Goal: Information Seeking & Learning: Learn about a topic

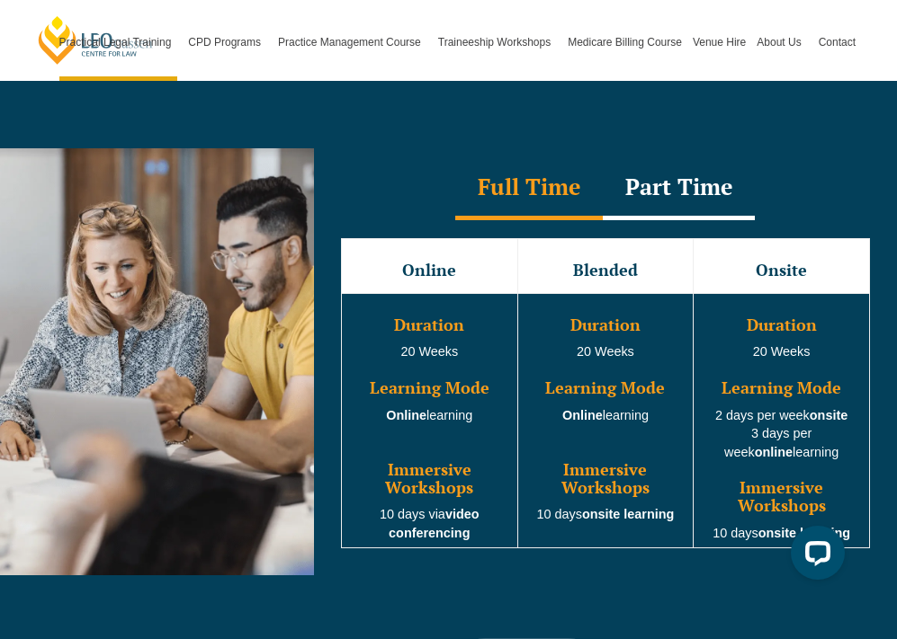
scroll to position [1385, 0]
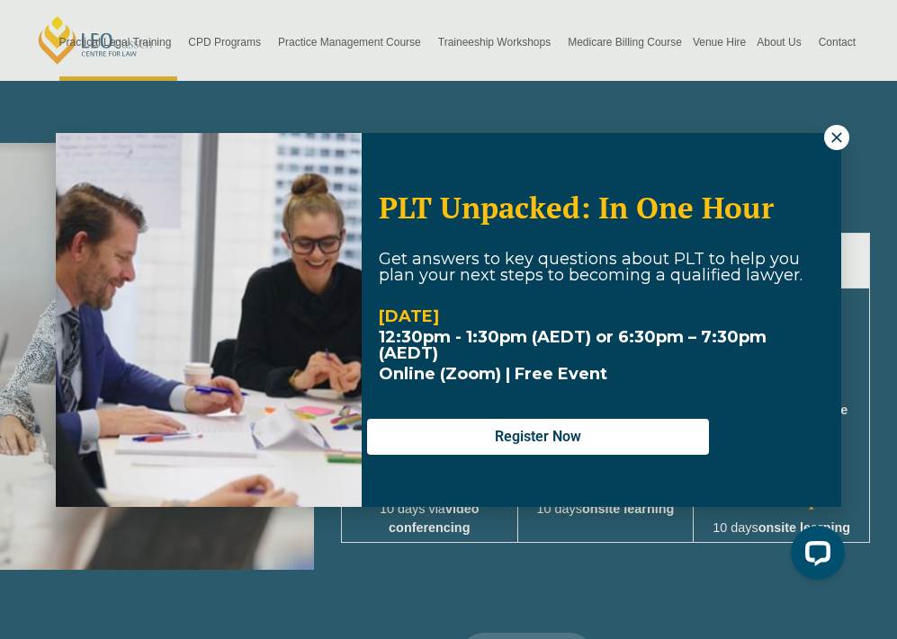
click at [838, 137] on icon at bounding box center [836, 138] width 16 height 16
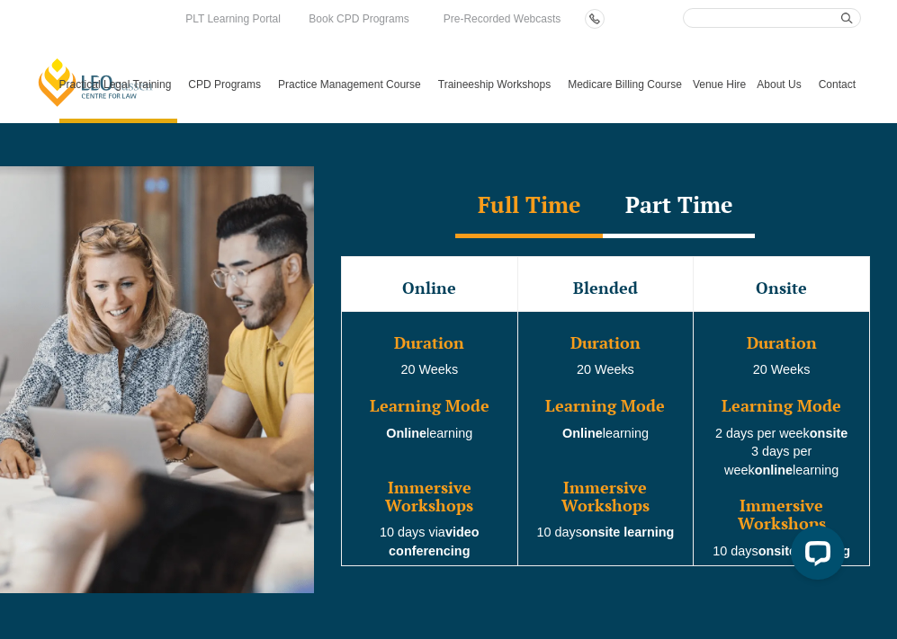
scroll to position [1357, 0]
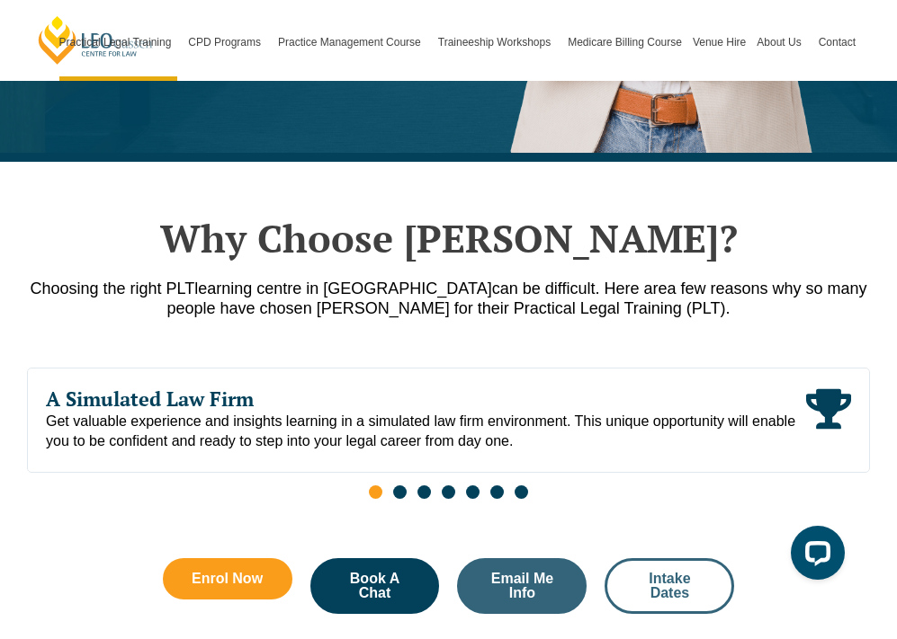
click at [663, 572] on span "Intake Dates" at bounding box center [669, 586] width 81 height 29
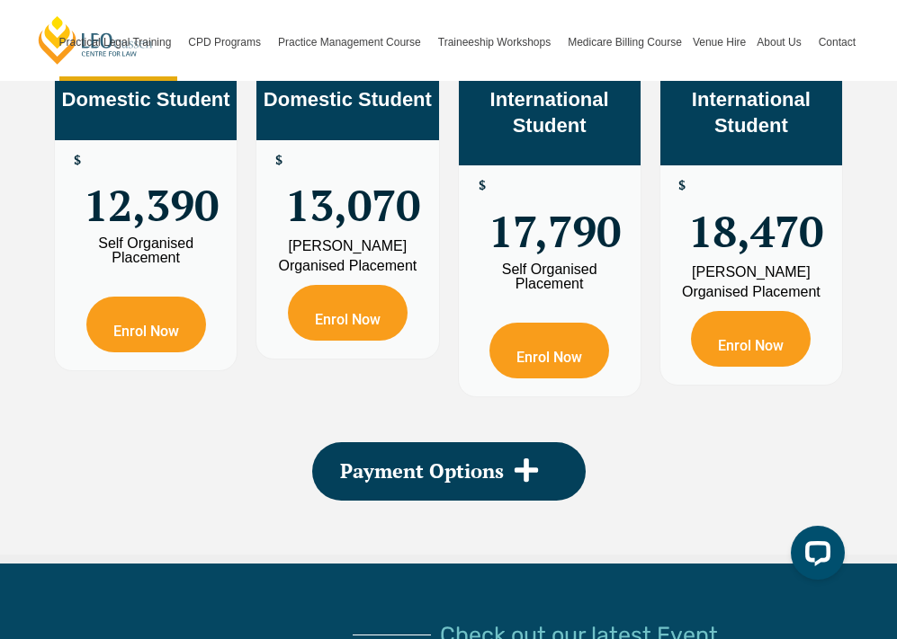
scroll to position [3241, 0]
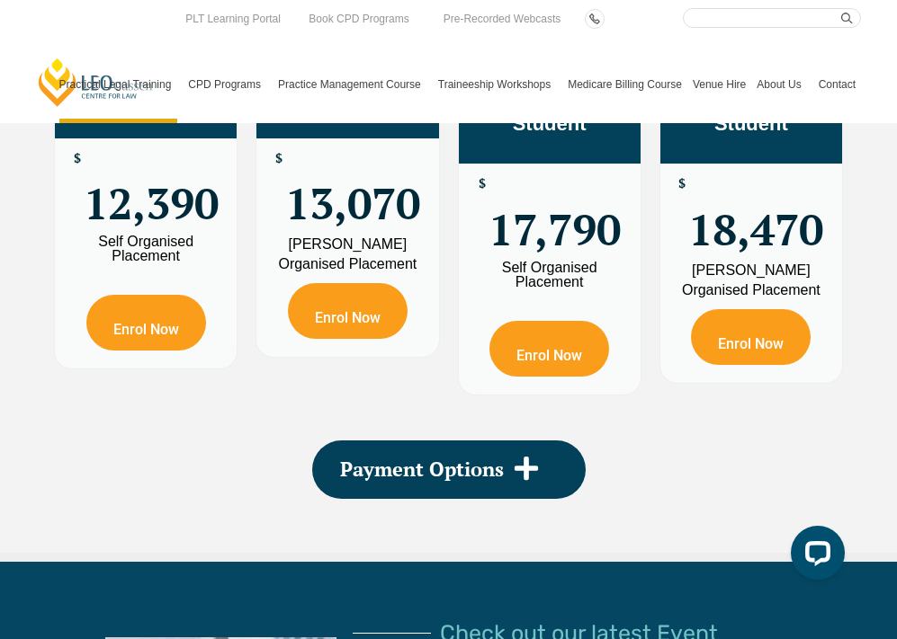
click at [742, 120] on ul "Practical Legal Training Our Practical Legal Training Program Program Dates & F…" at bounding box center [457, 84] width 807 height 77
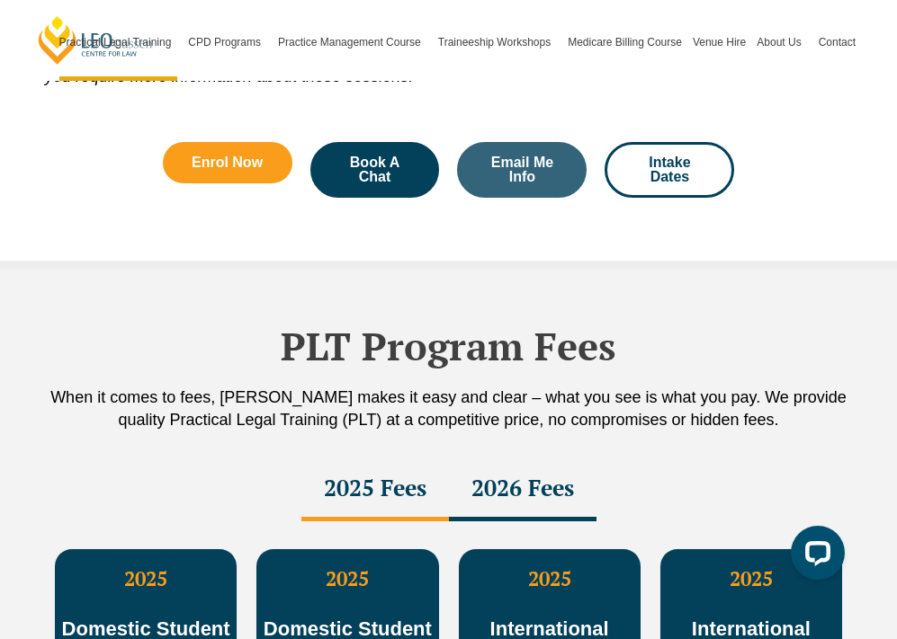
scroll to position [2711, 0]
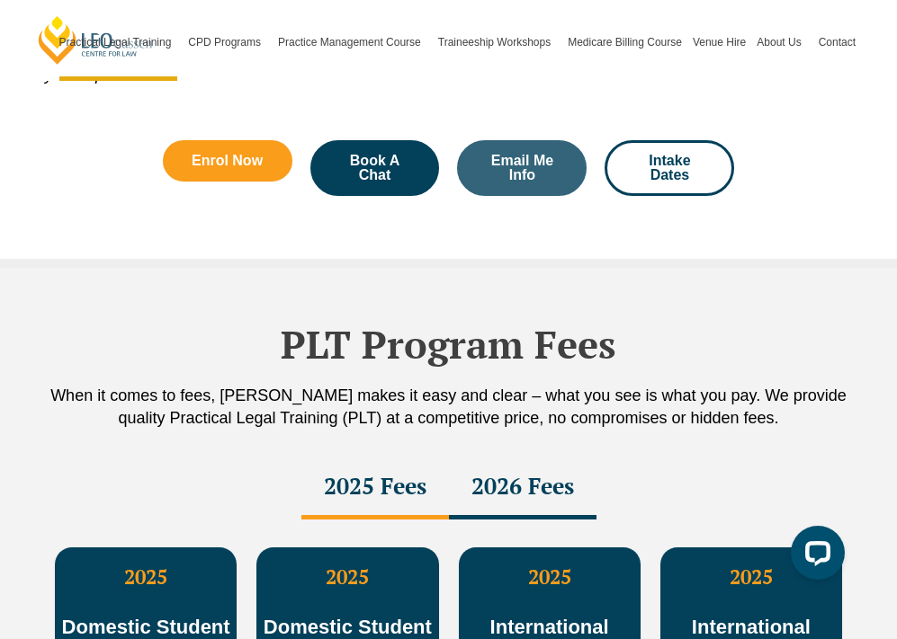
click at [530, 504] on div "2026 Fees" at bounding box center [523, 488] width 148 height 63
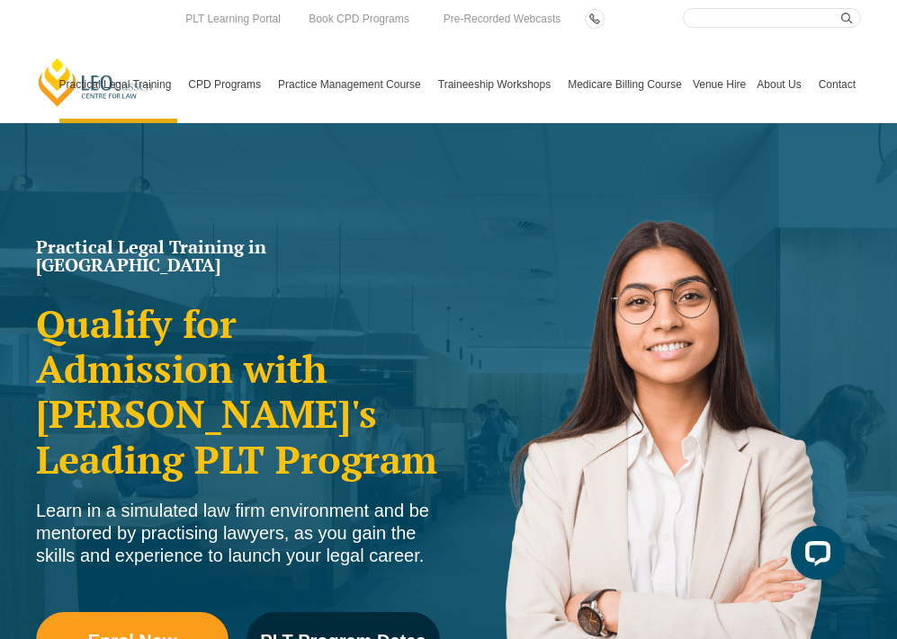
scroll to position [0, 0]
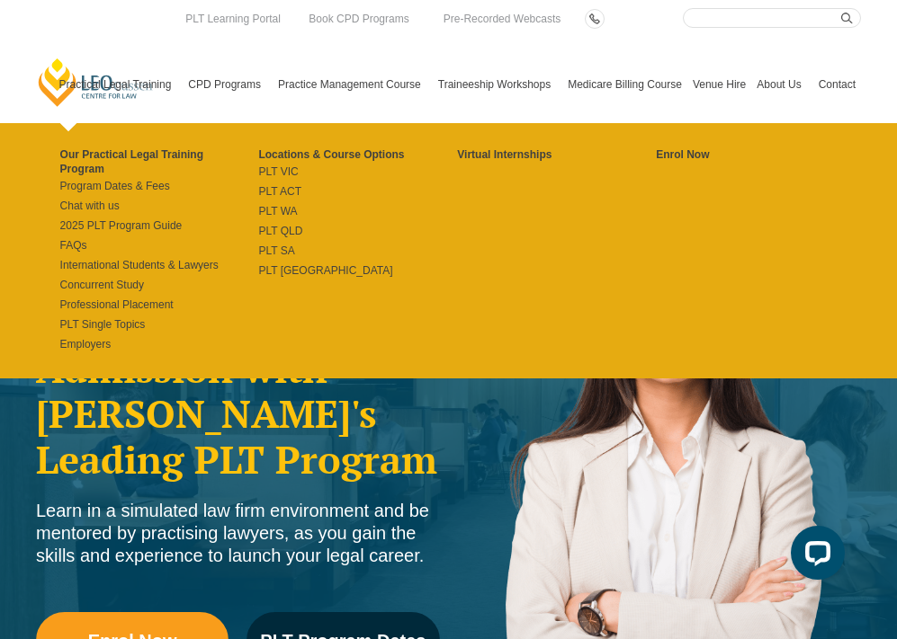
click at [131, 94] on link "Practical Legal Training" at bounding box center [119, 84] width 130 height 77
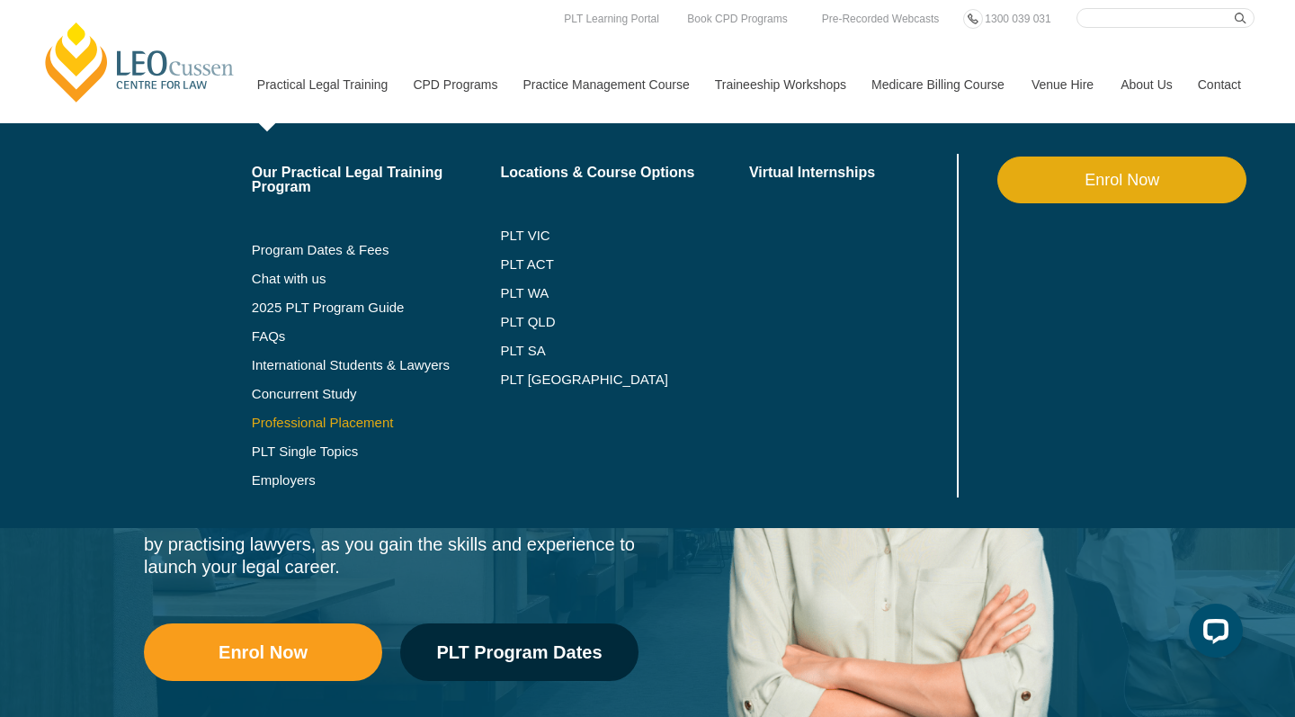
click at [273, 425] on link "Professional Placement" at bounding box center [376, 423] width 249 height 14
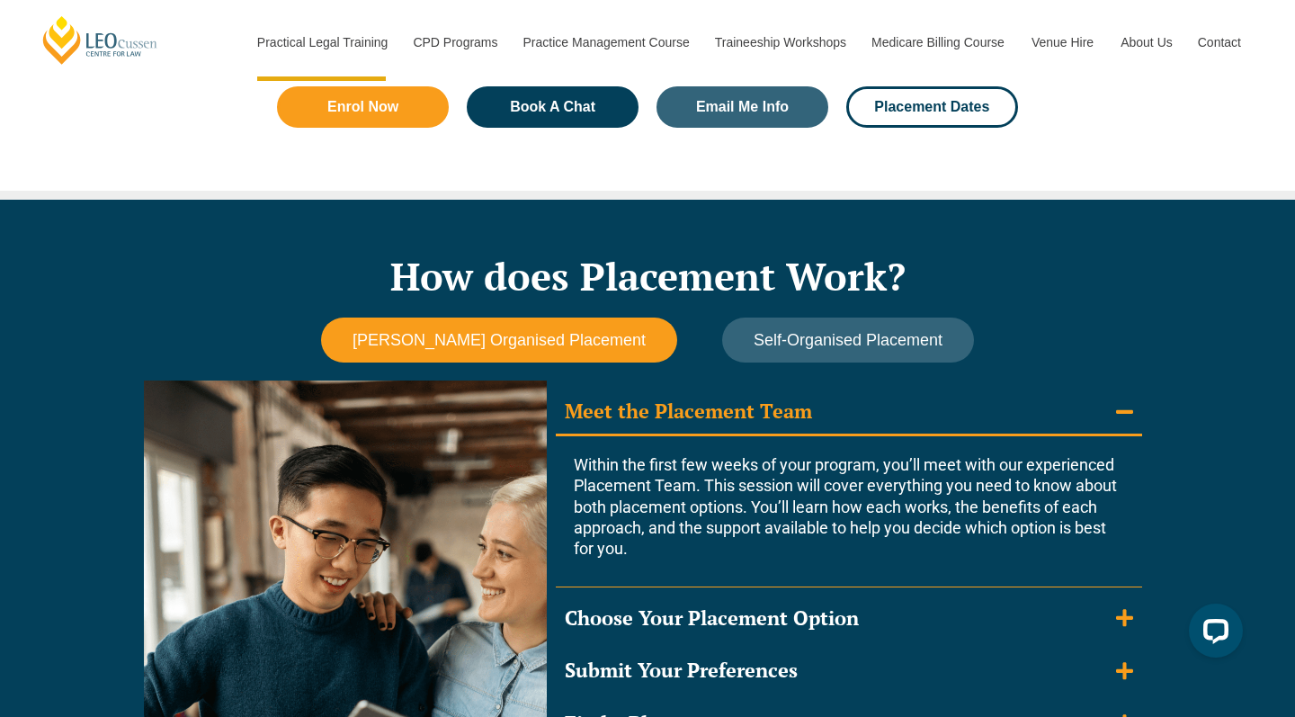
scroll to position [1395, 0]
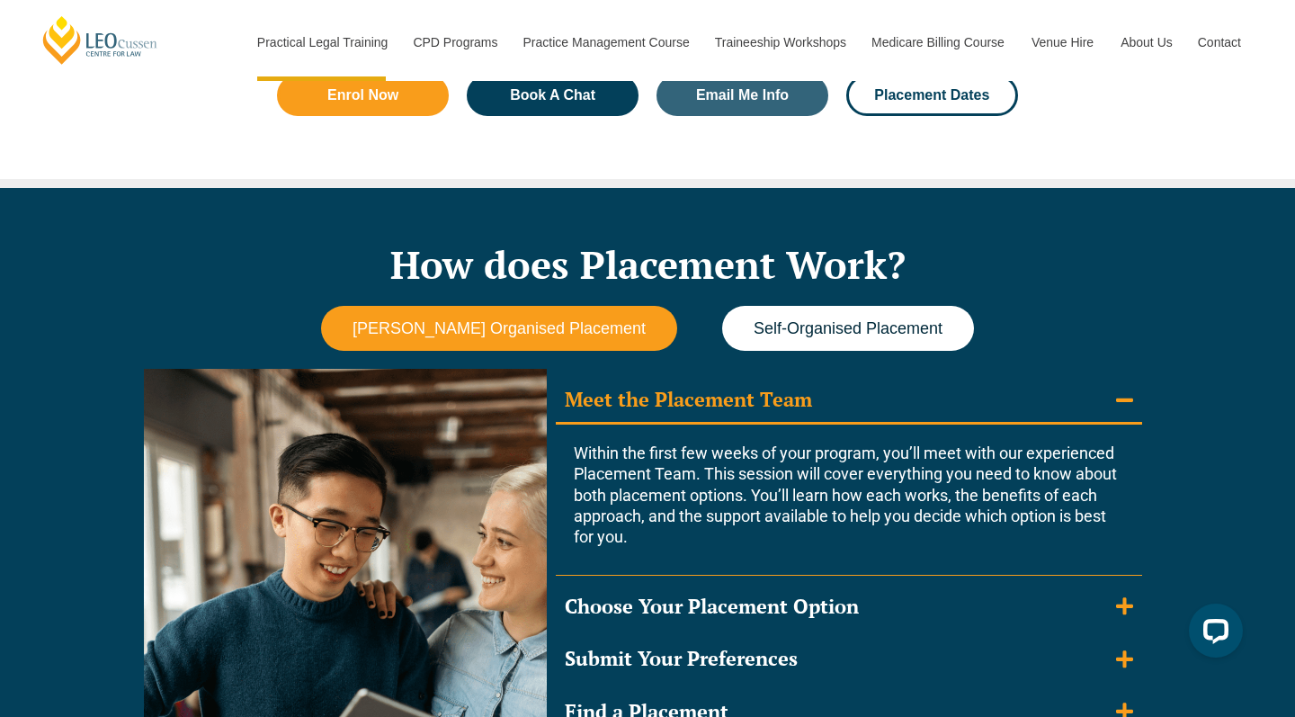
click at [800, 334] on button "Self-Organised Placement" at bounding box center [848, 329] width 252 height 46
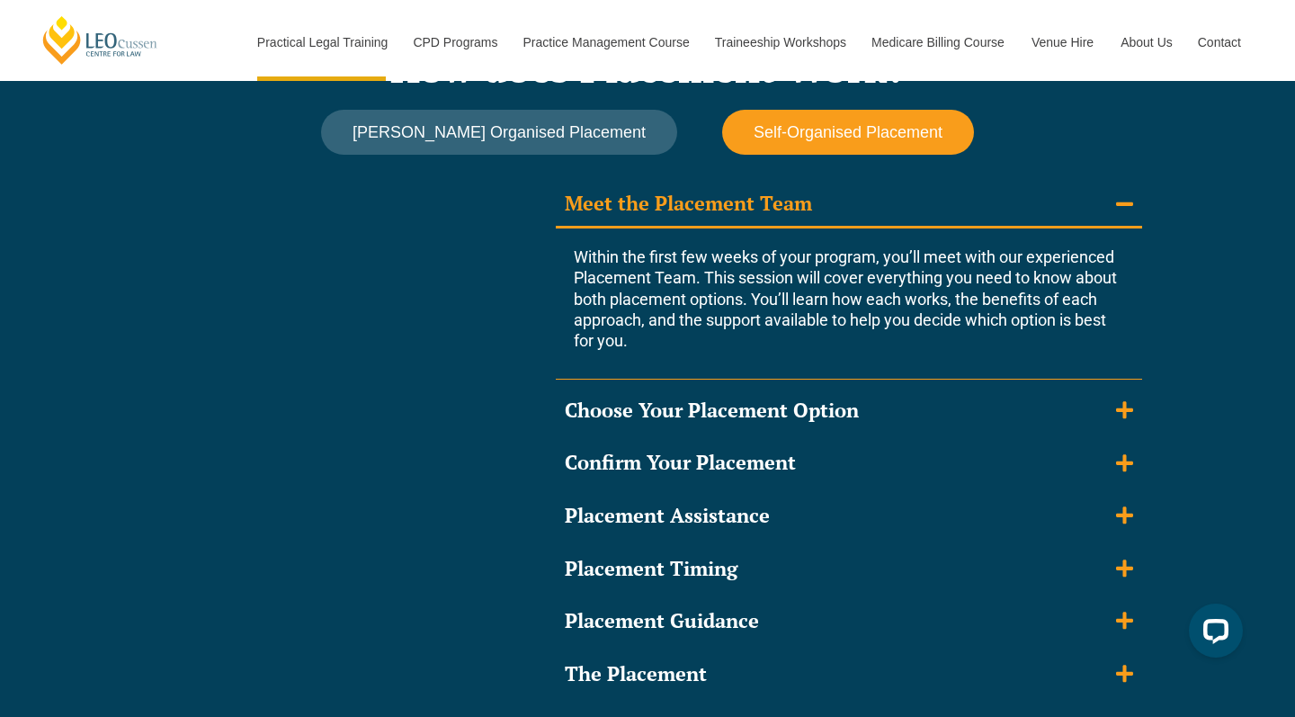
scroll to position [1593, 0]
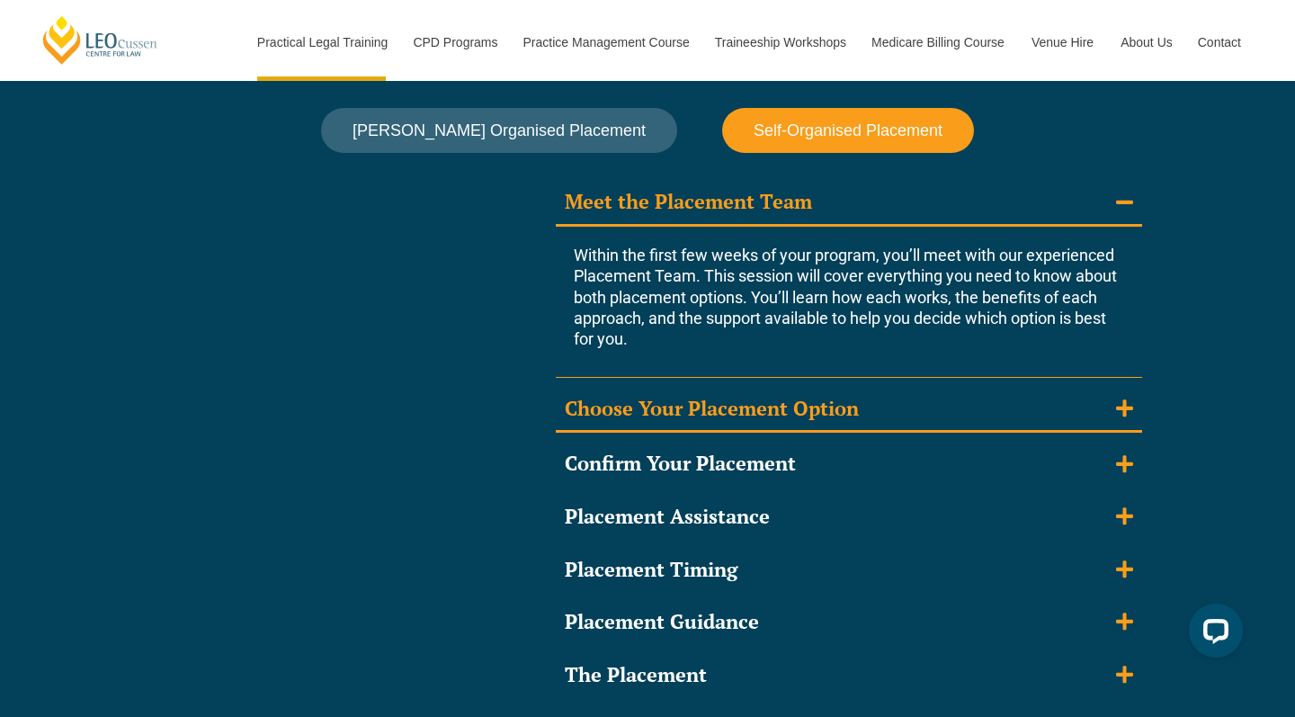
click at [1122, 398] on icon "Accordion. Open links with Enter or Space, close with Escape, and navigate with…" at bounding box center [1124, 408] width 17 height 20
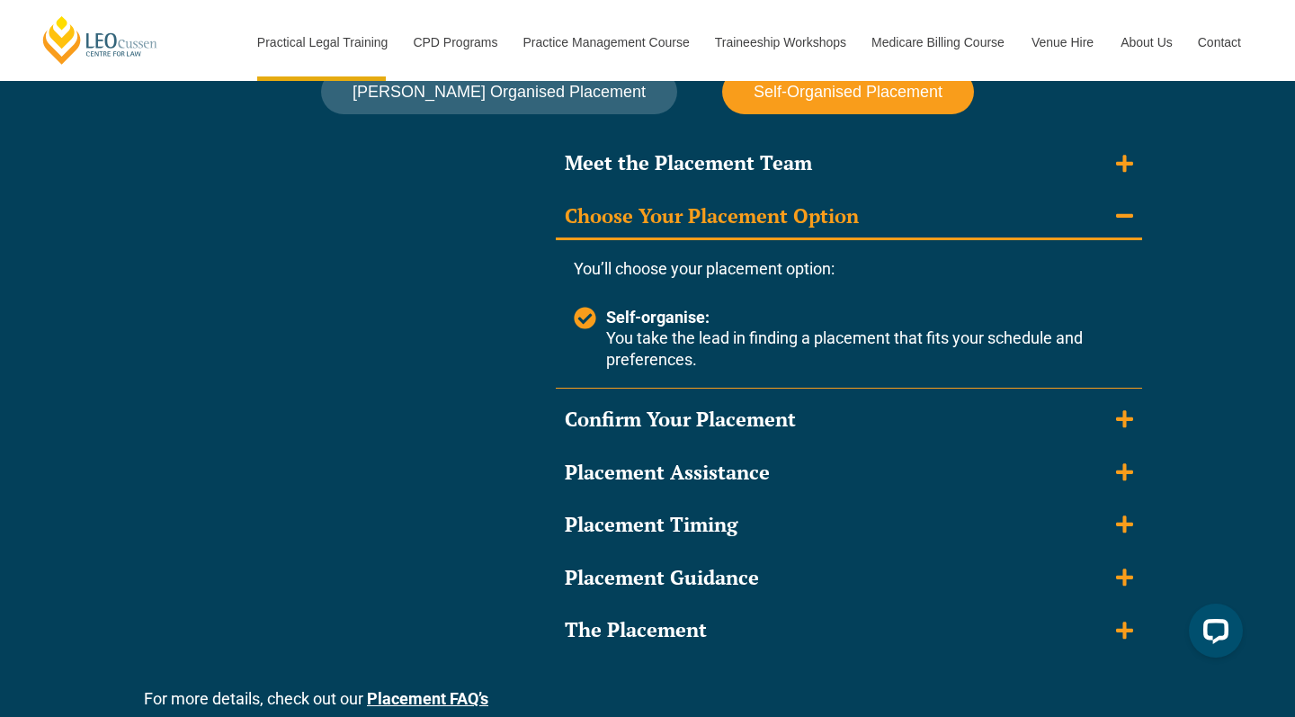
scroll to position [1660, 0]
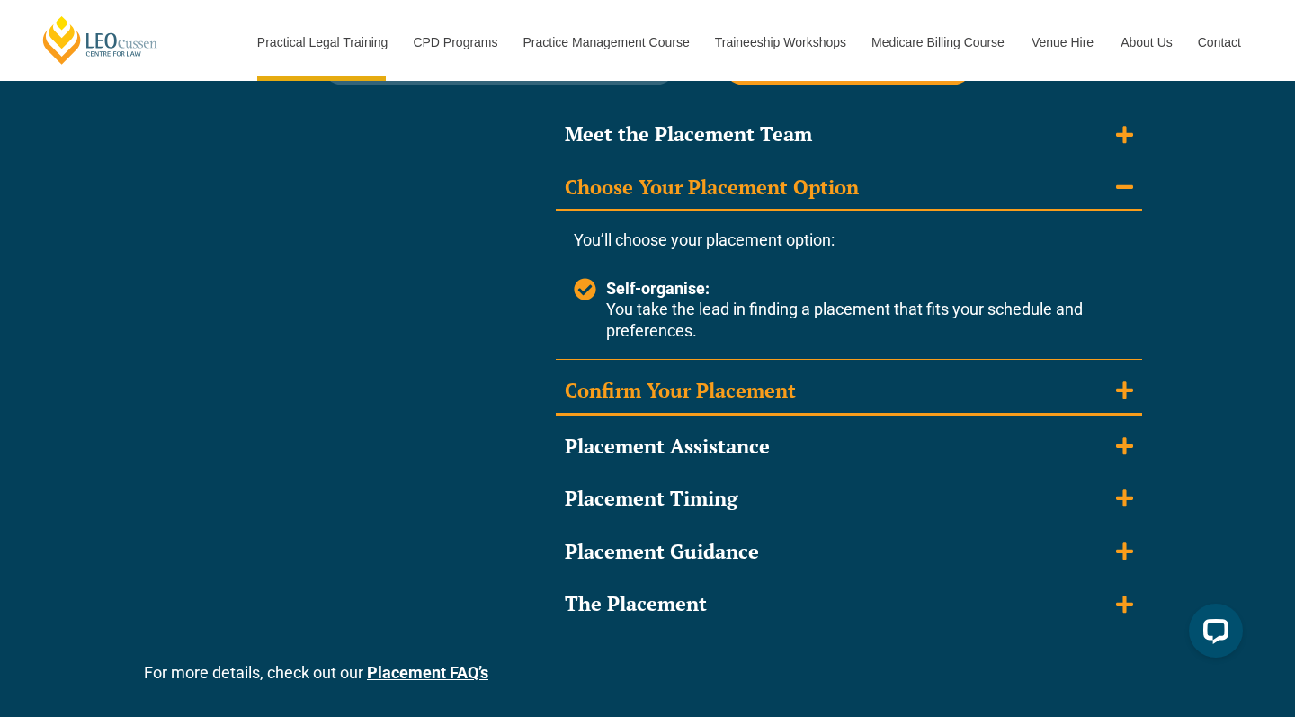
click at [1128, 382] on icon "Accordion. Open links with Enter or Space, close with Escape, and navigate with…" at bounding box center [1124, 390] width 17 height 17
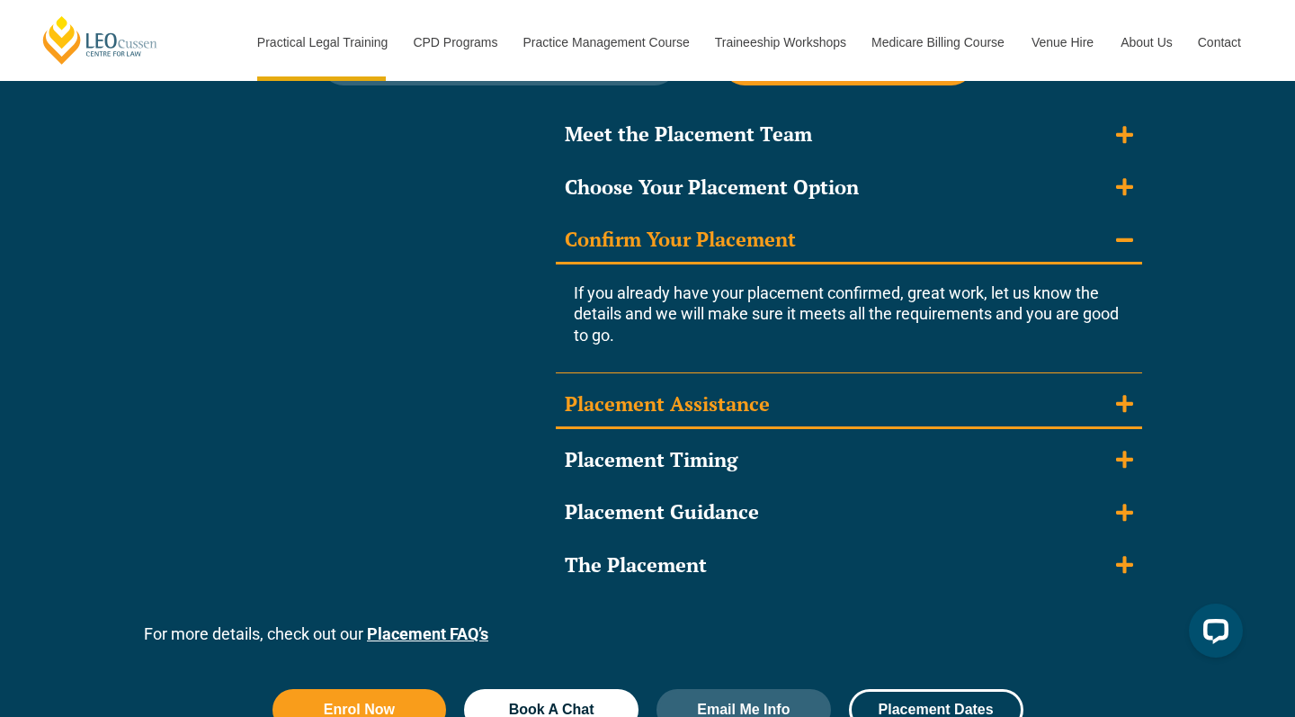
click at [1131, 394] on icon "Accordion. Open links with Enter or Space, close with Escape, and navigate with…" at bounding box center [1124, 404] width 17 height 20
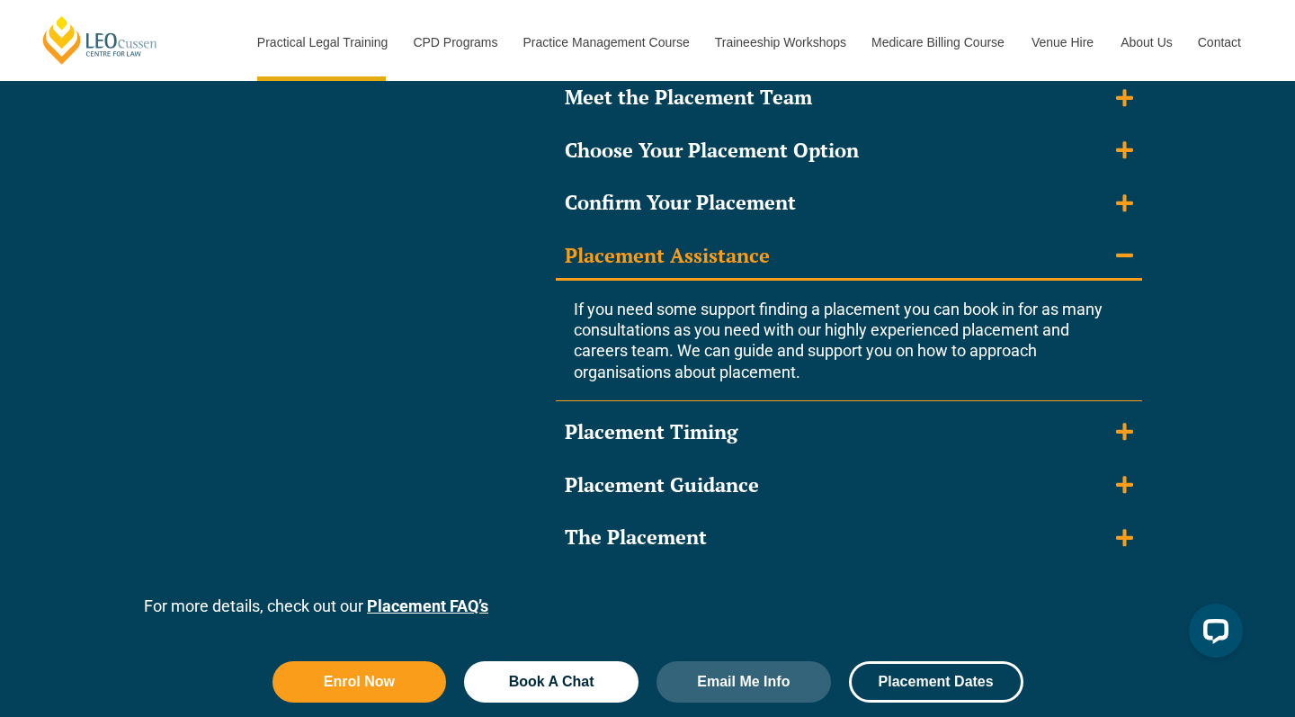
scroll to position [1701, 0]
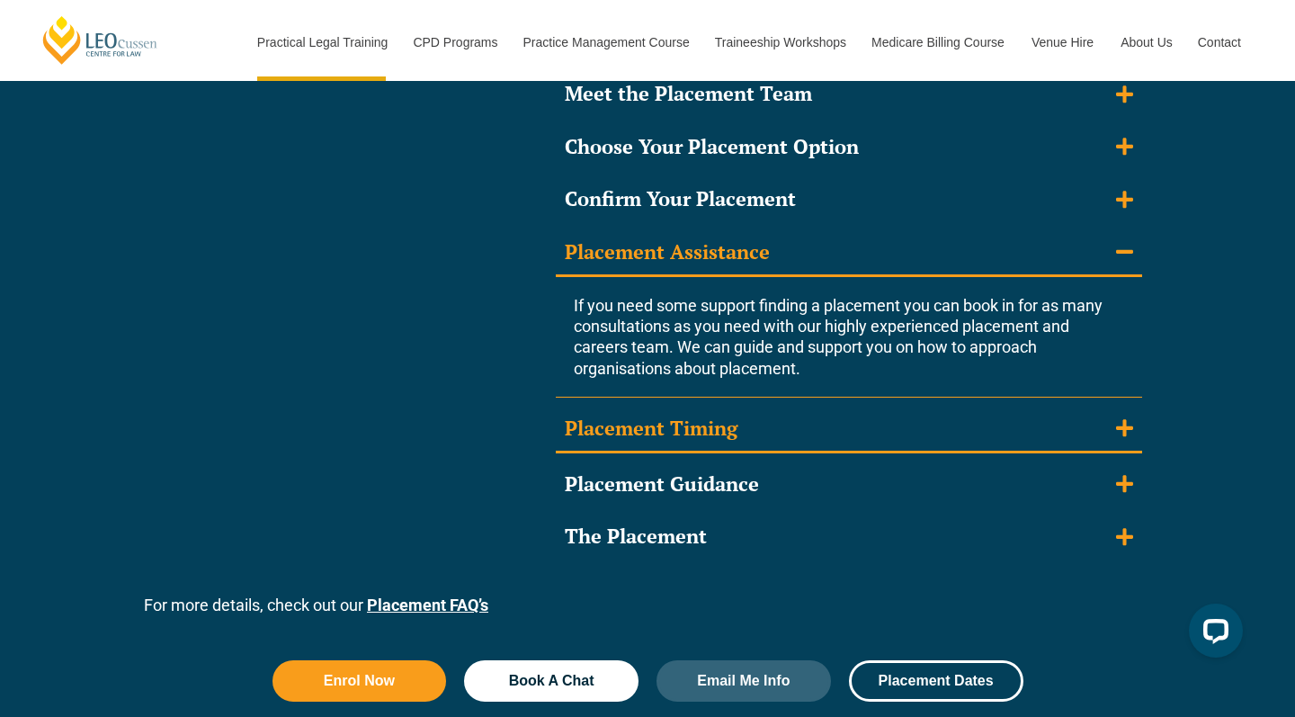
click at [1140, 425] on summary "Placement Timing" at bounding box center [849, 430] width 586 height 47
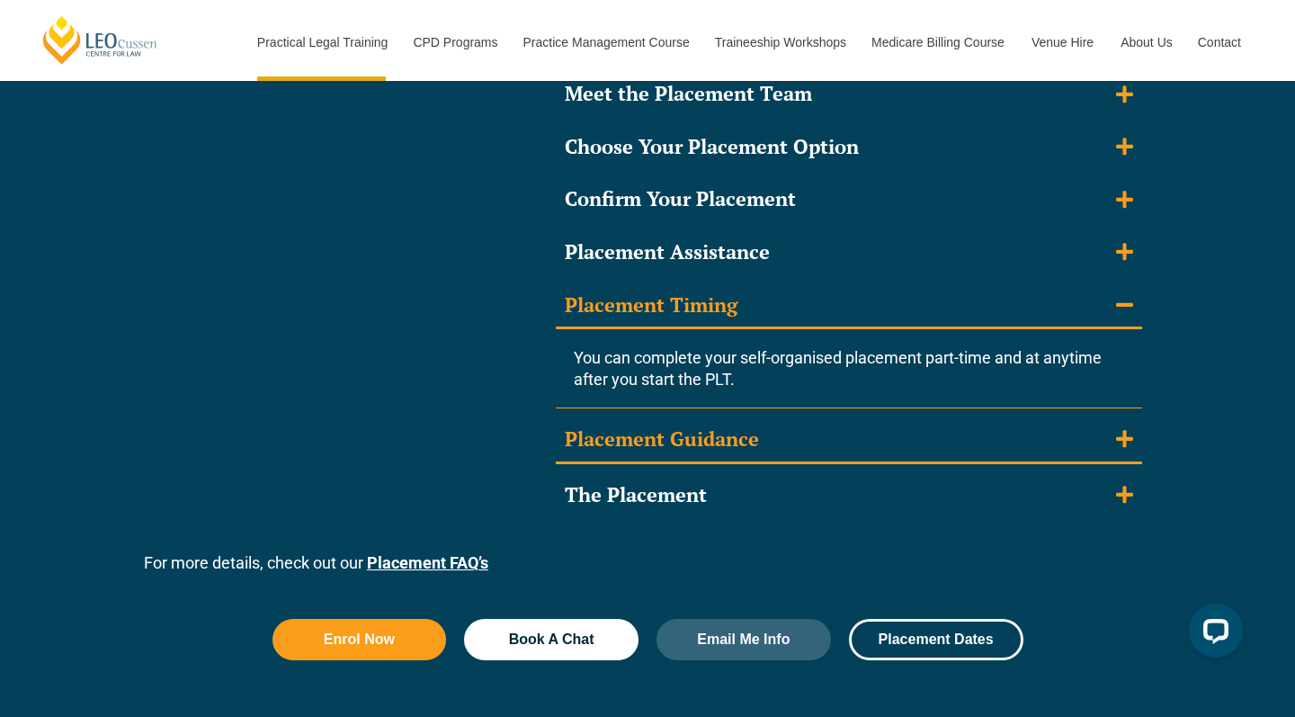
click at [1122, 431] on icon "Accordion. Open links with Enter or Space, close with Escape, and navigate with…" at bounding box center [1124, 439] width 17 height 17
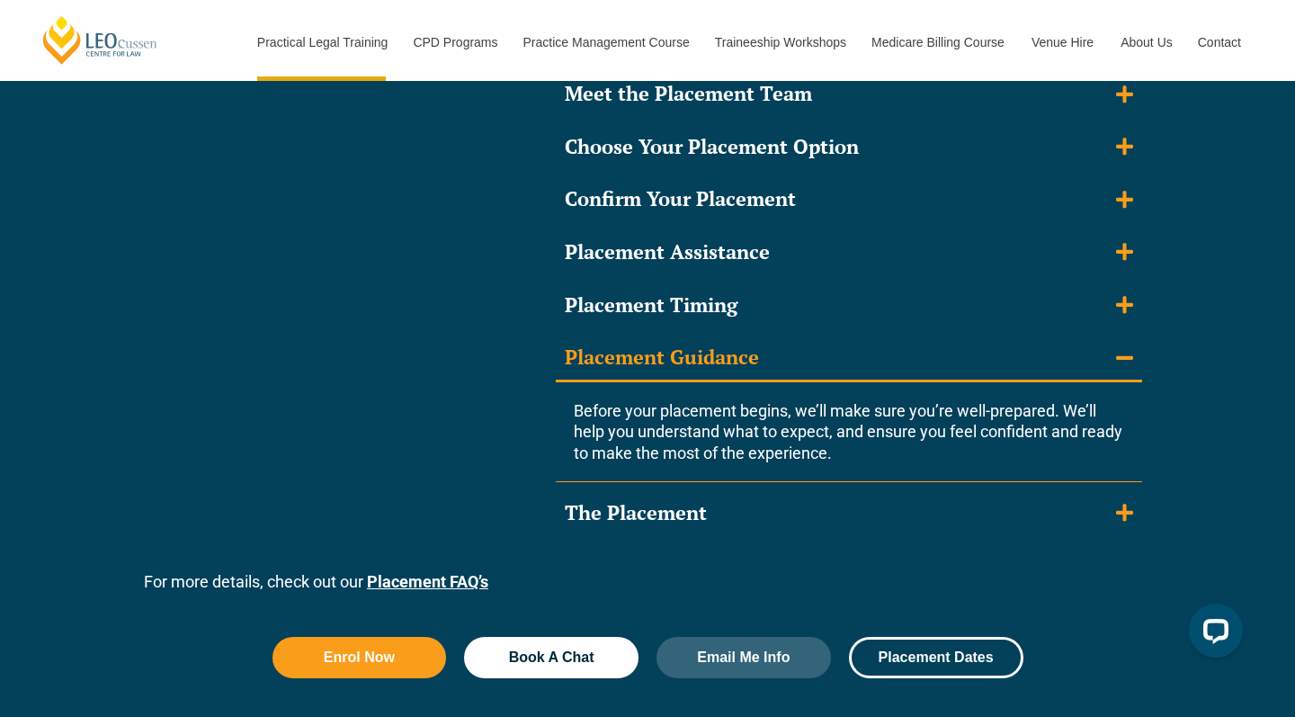
scroll to position [1736, 0]
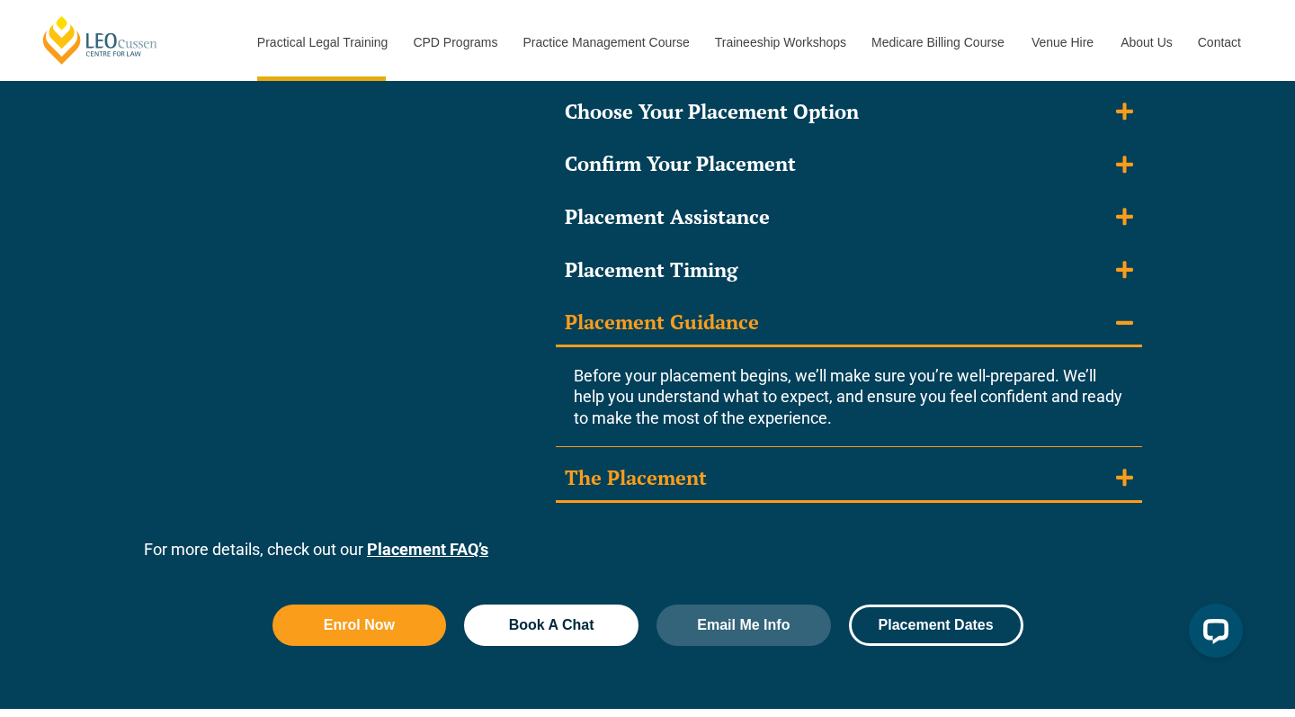
click at [1051, 459] on summary "The Placement" at bounding box center [849, 479] width 586 height 47
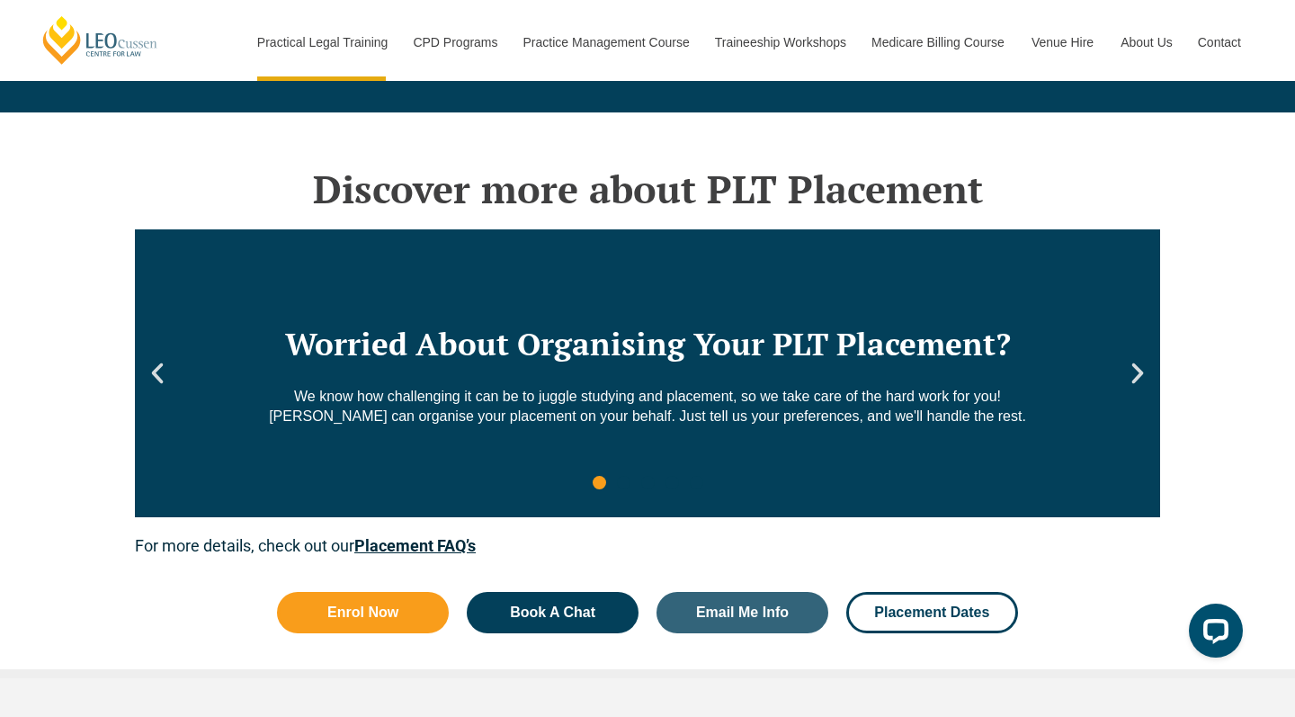
scroll to position [2582, 0]
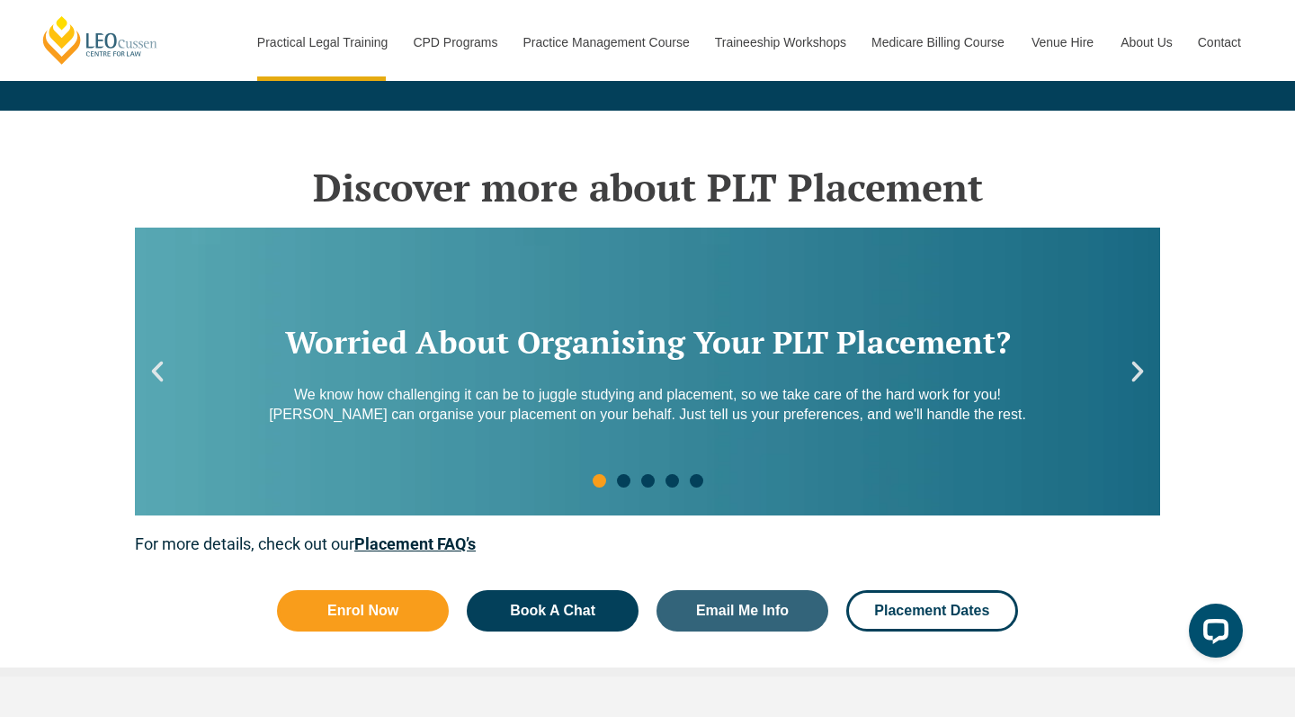
click at [1131, 363] on icon "Next slide" at bounding box center [1137, 371] width 27 height 27
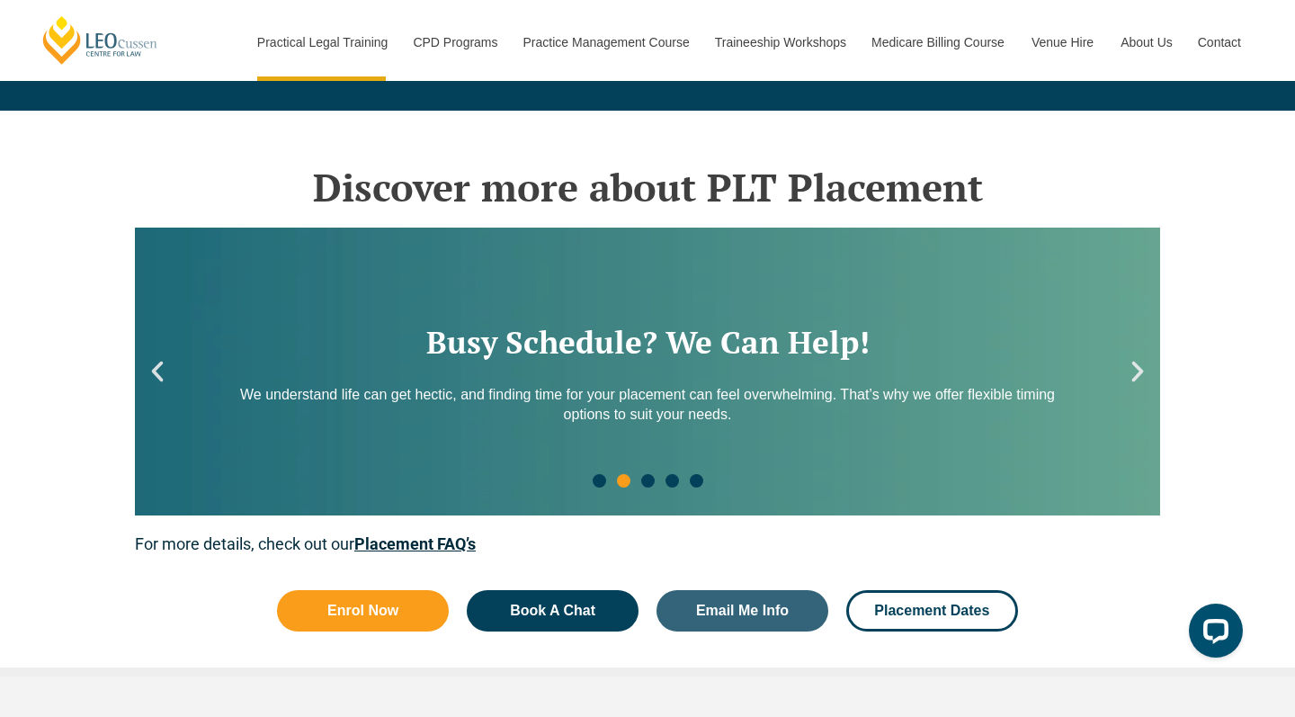
click at [1131, 363] on icon "Next slide" at bounding box center [1137, 371] width 27 height 27
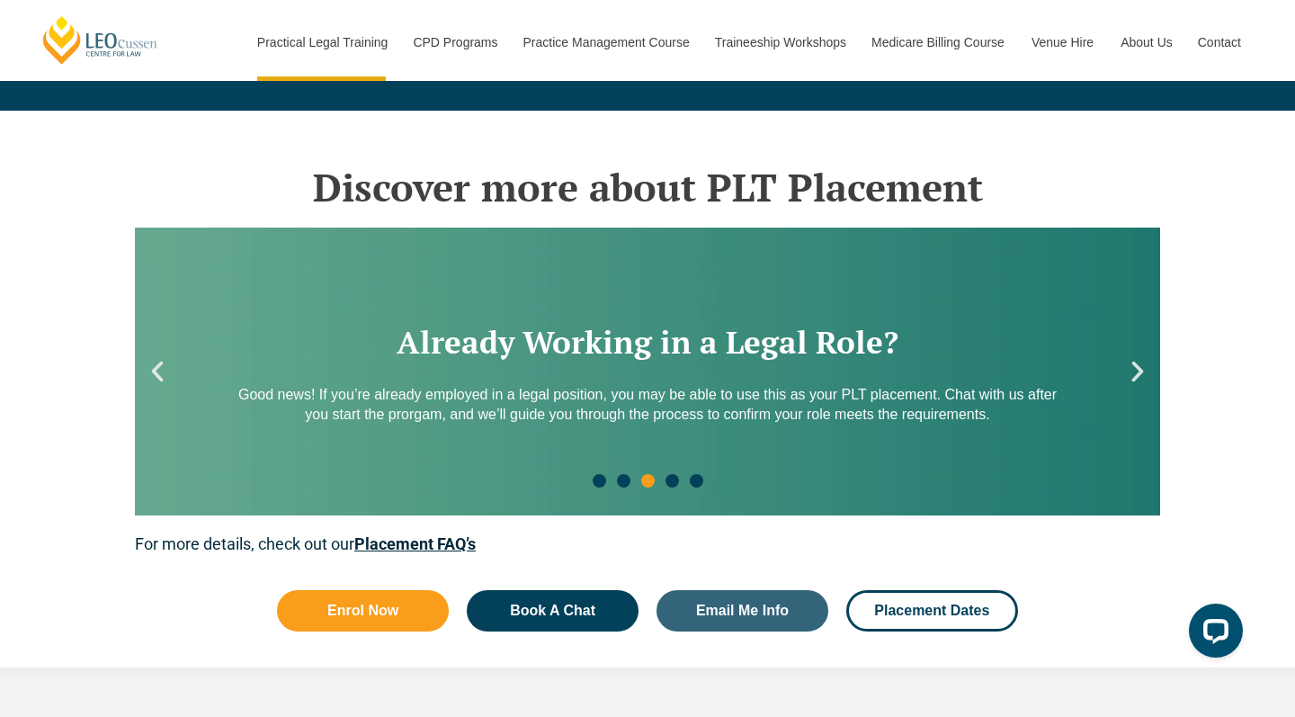
click at [1131, 363] on icon "Next slide" at bounding box center [1137, 371] width 27 height 27
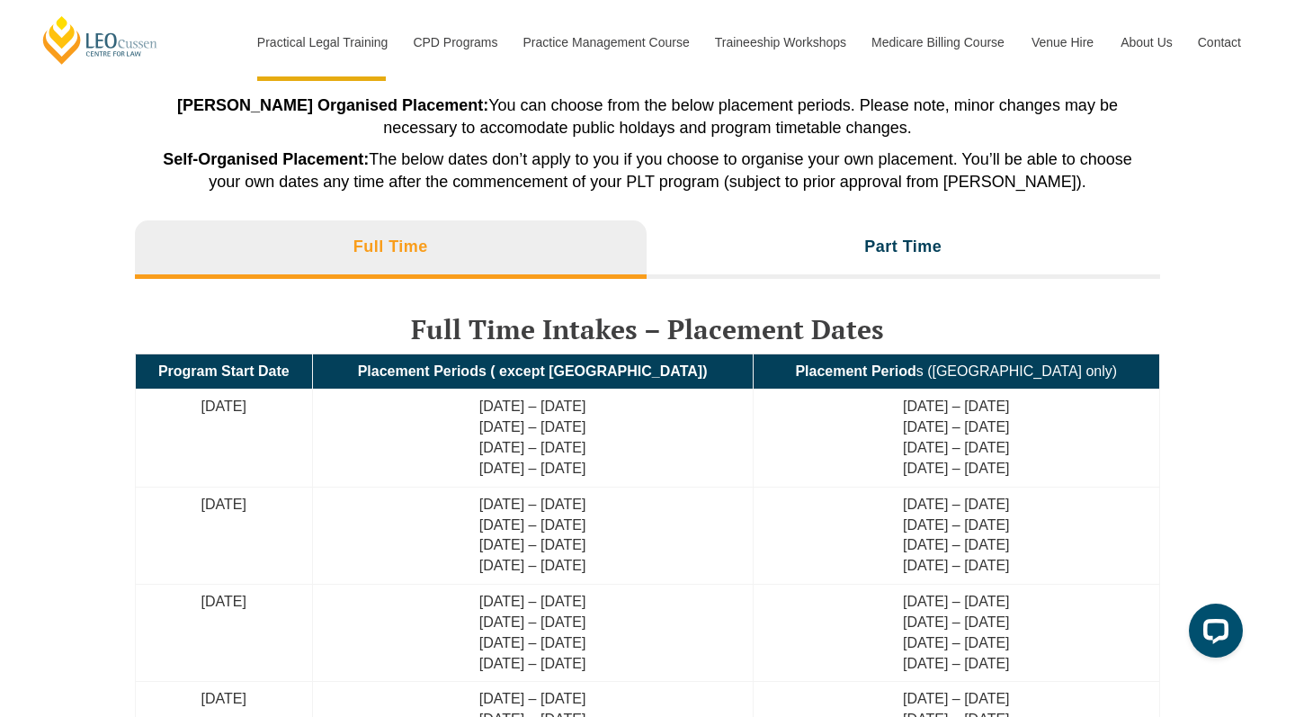
scroll to position [4133, 0]
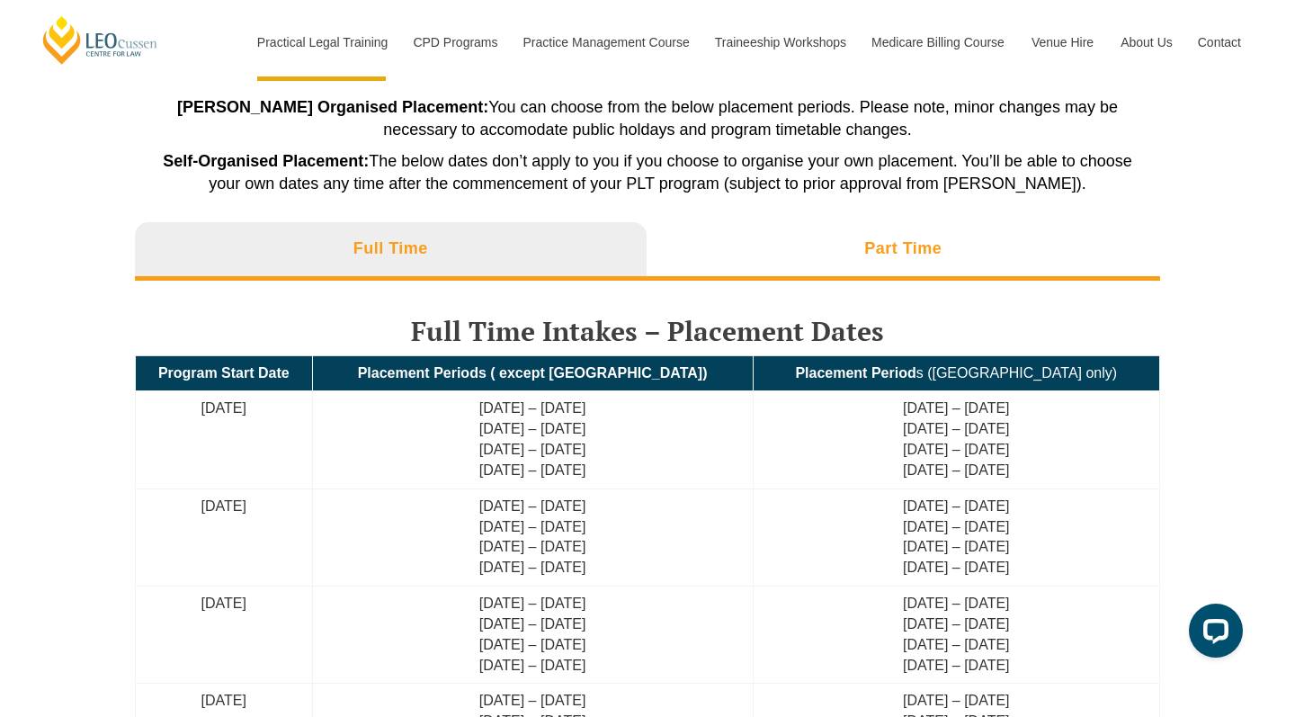
click at [839, 247] on li "Part Time" at bounding box center [904, 251] width 514 height 58
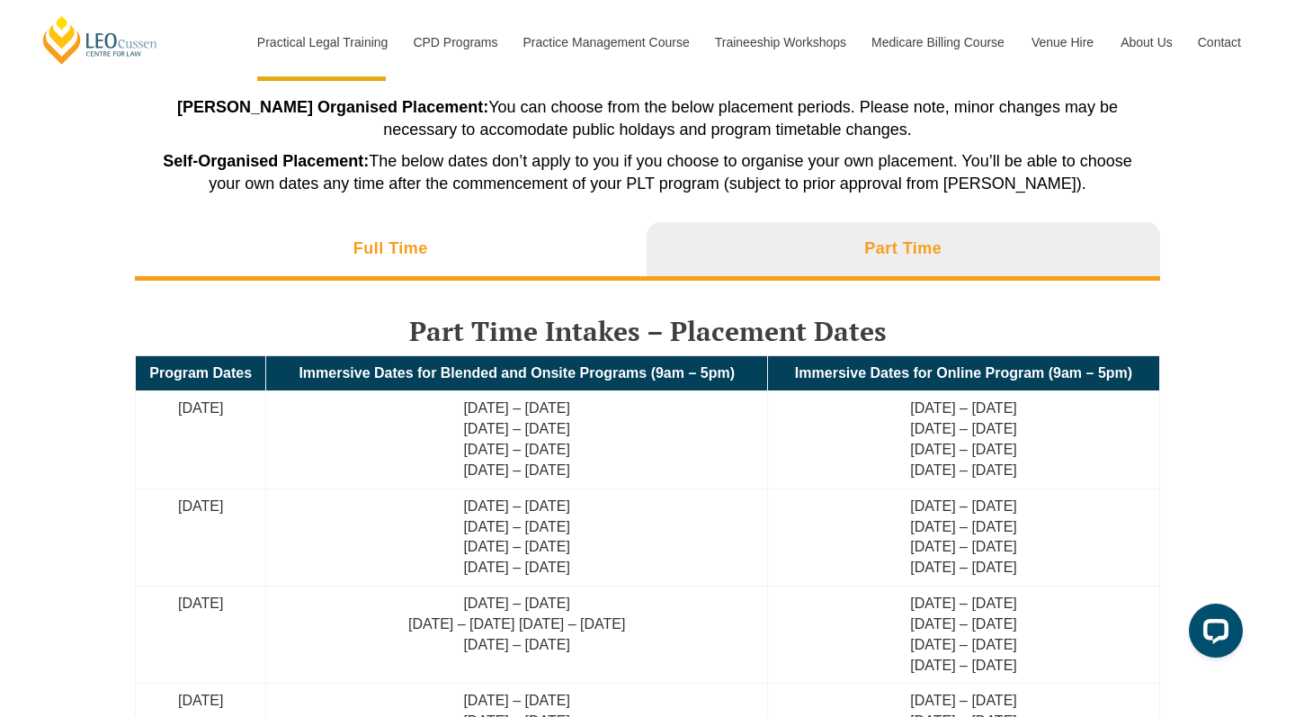
click at [553, 241] on li "Full Time" at bounding box center [391, 251] width 512 height 58
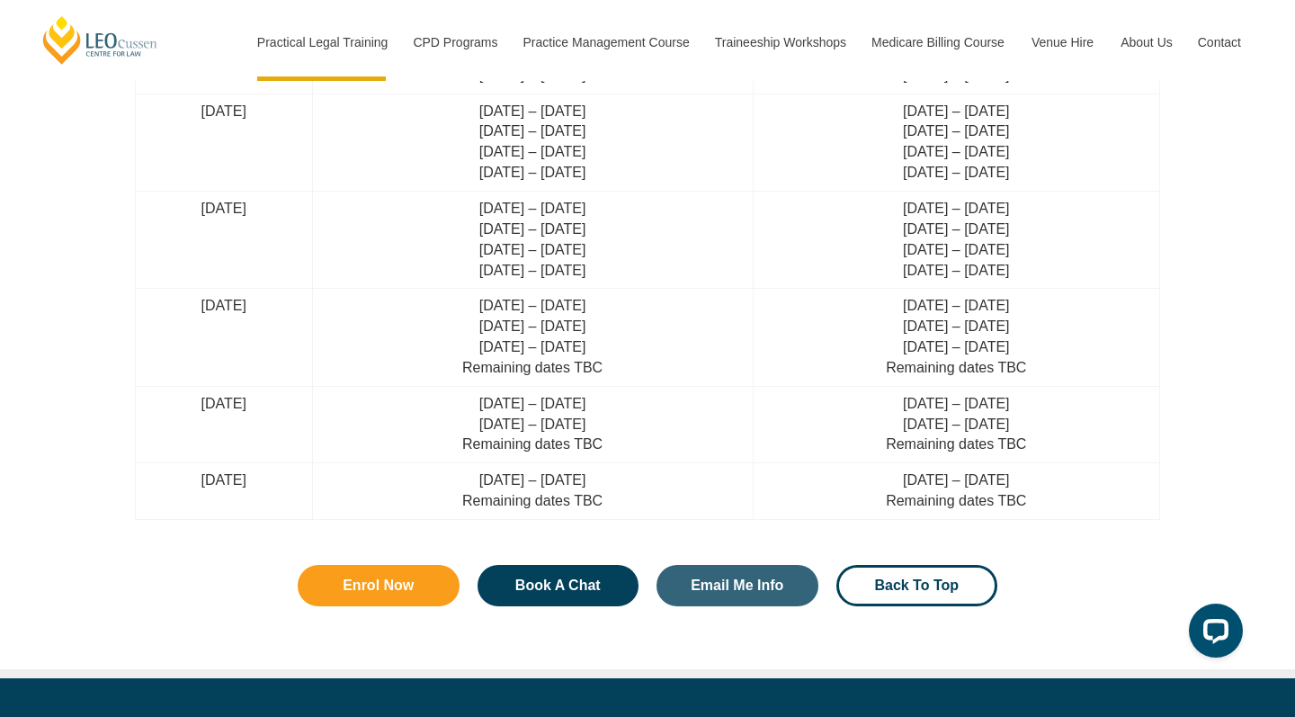
scroll to position [5017, 0]
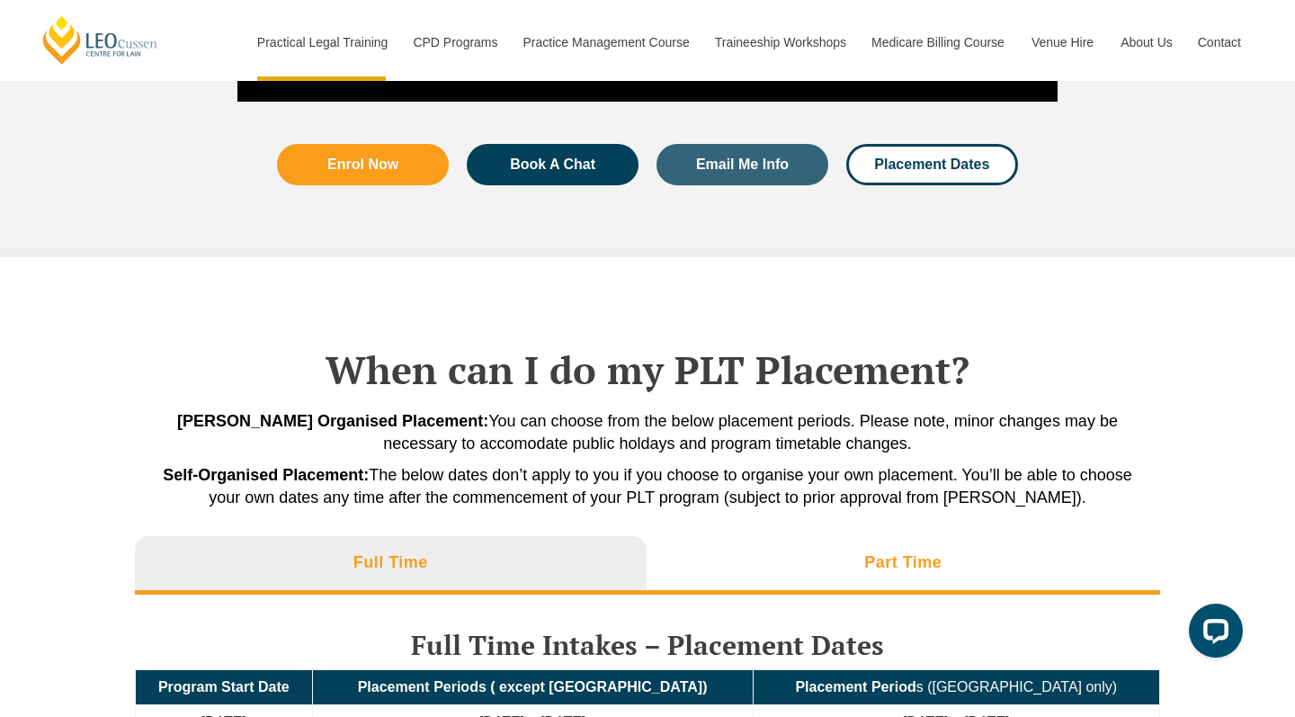
click at [870, 555] on h3 "Part Time" at bounding box center [902, 562] width 77 height 21
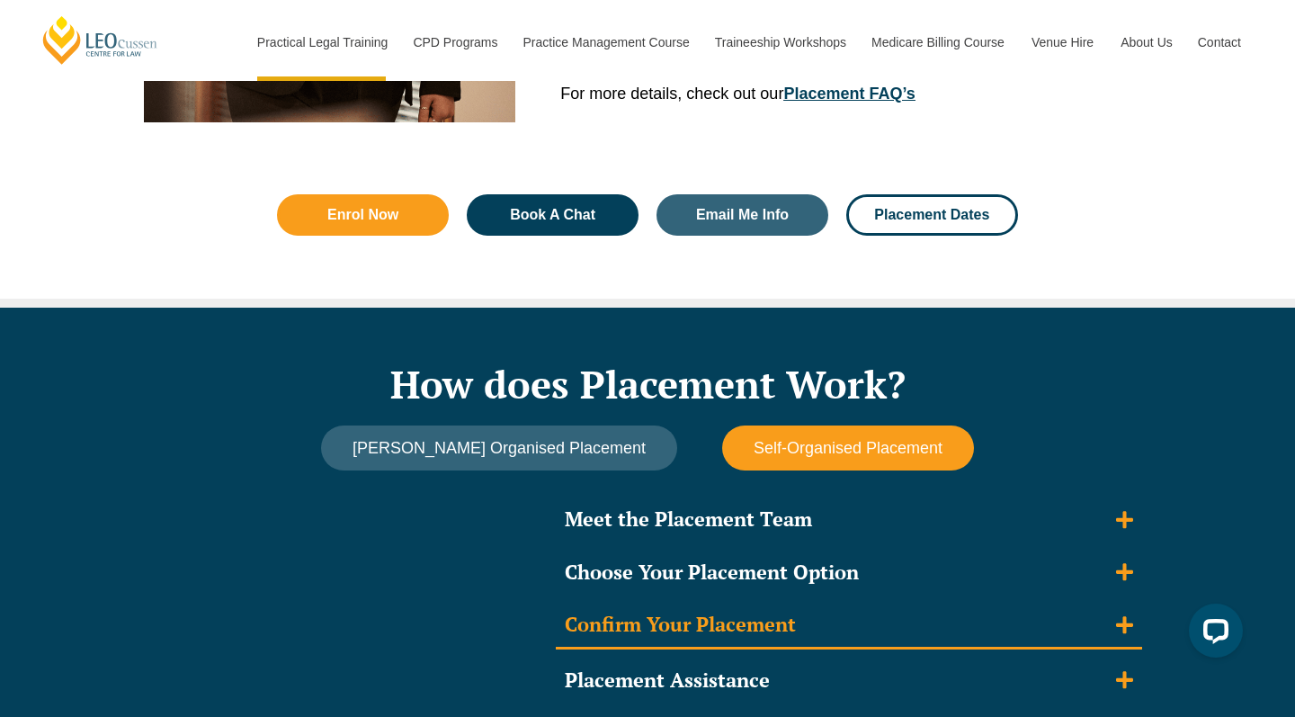
scroll to position [1283, 0]
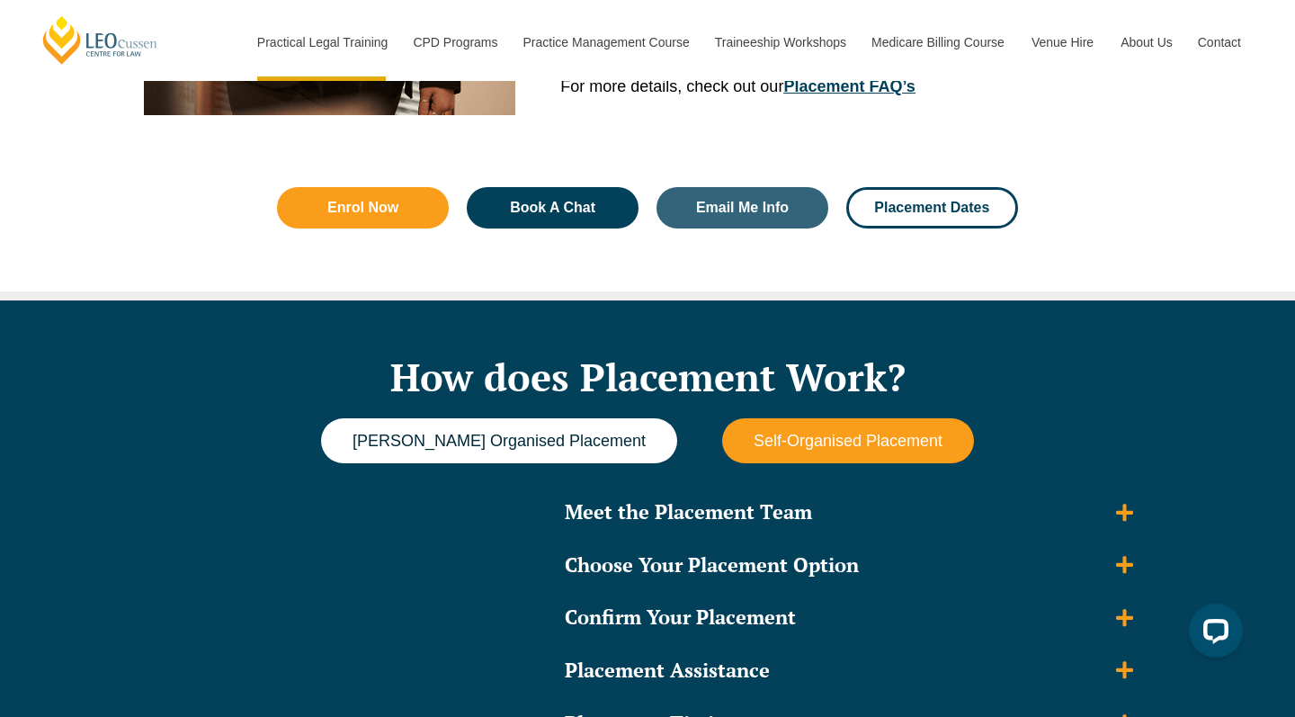
click at [560, 435] on span "[PERSON_NAME] Organised Placement" at bounding box center [499, 441] width 293 height 19
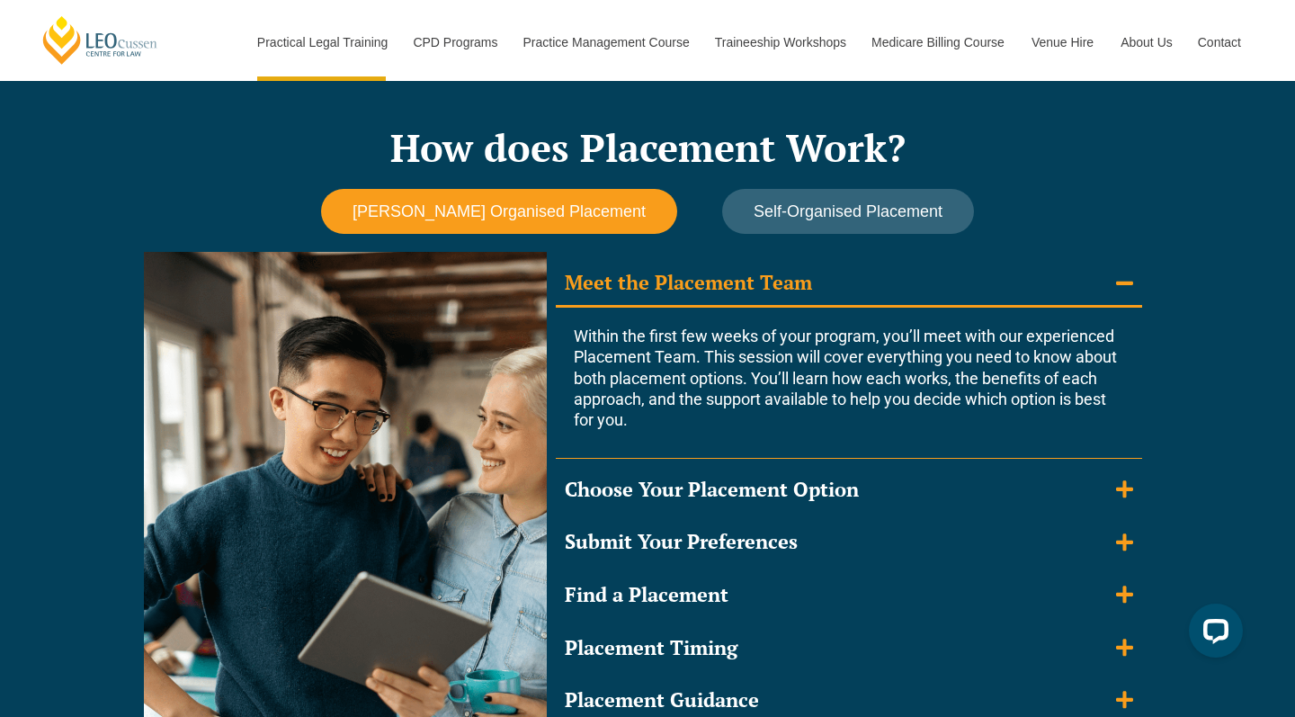
scroll to position [1543, 0]
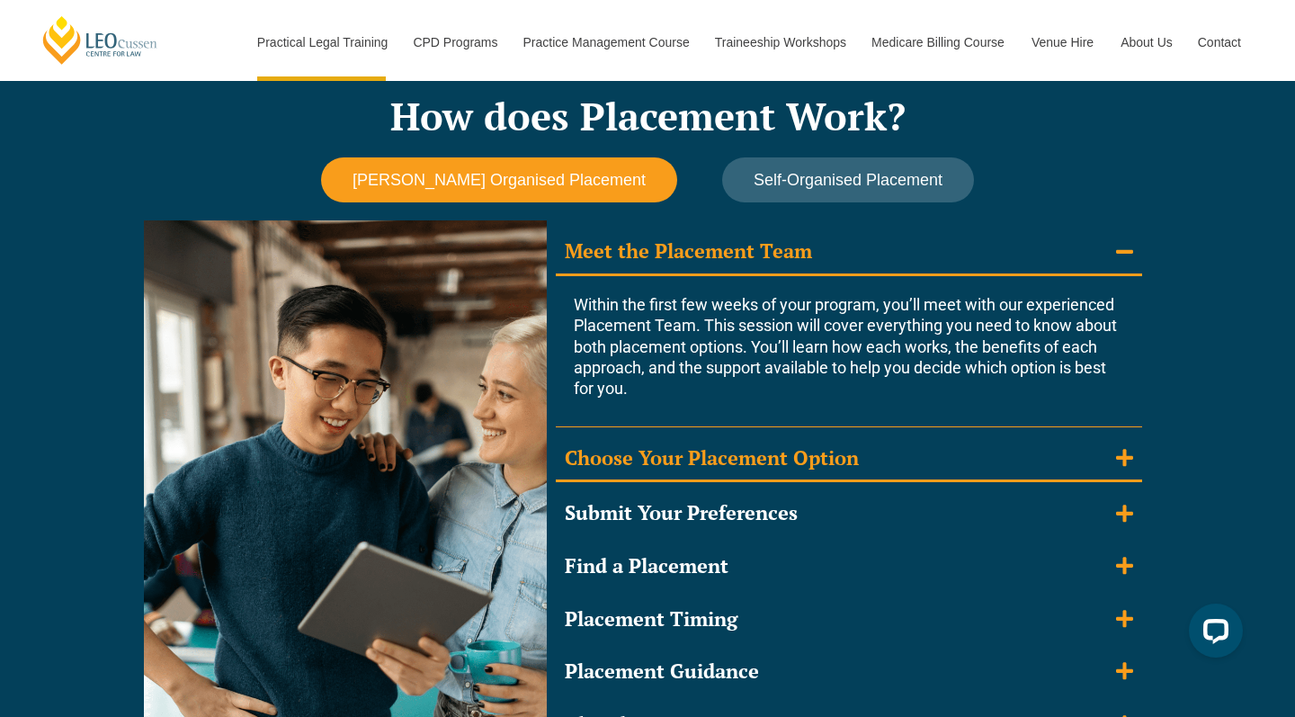
click at [858, 457] on div "Choose Your Placement Option" at bounding box center [712, 458] width 294 height 26
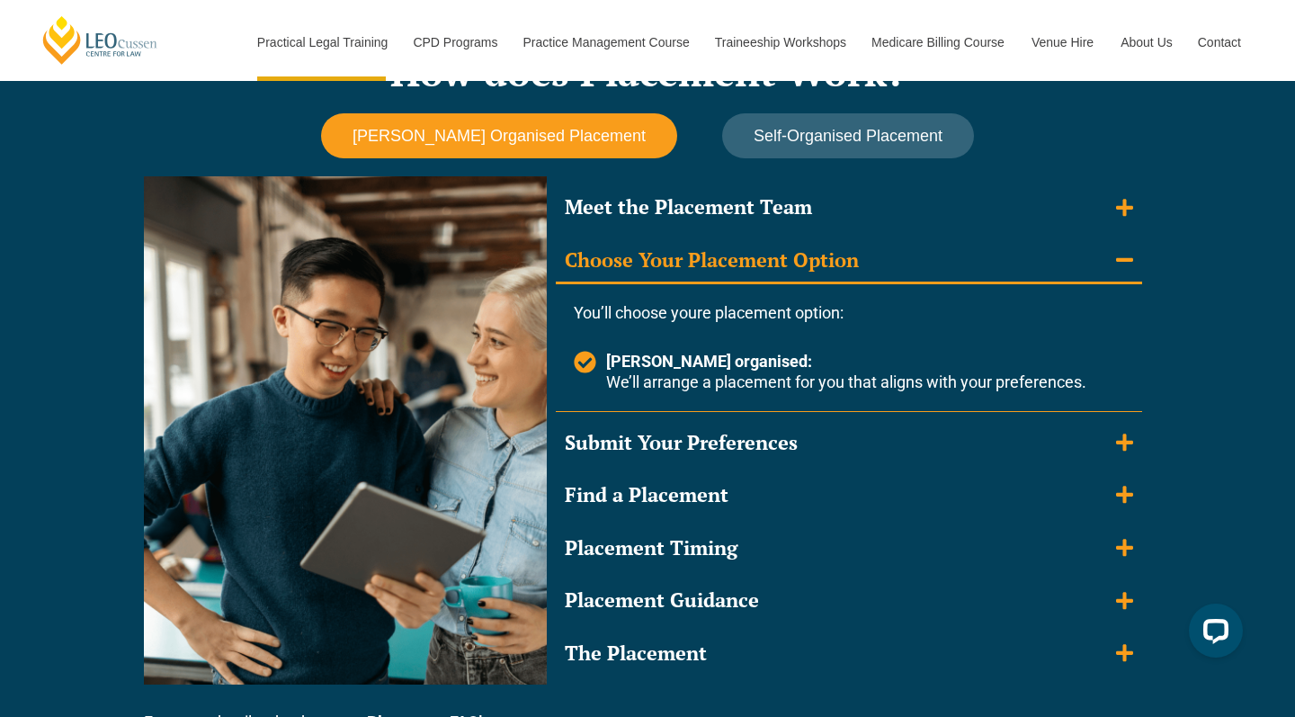
scroll to position [1596, 0]
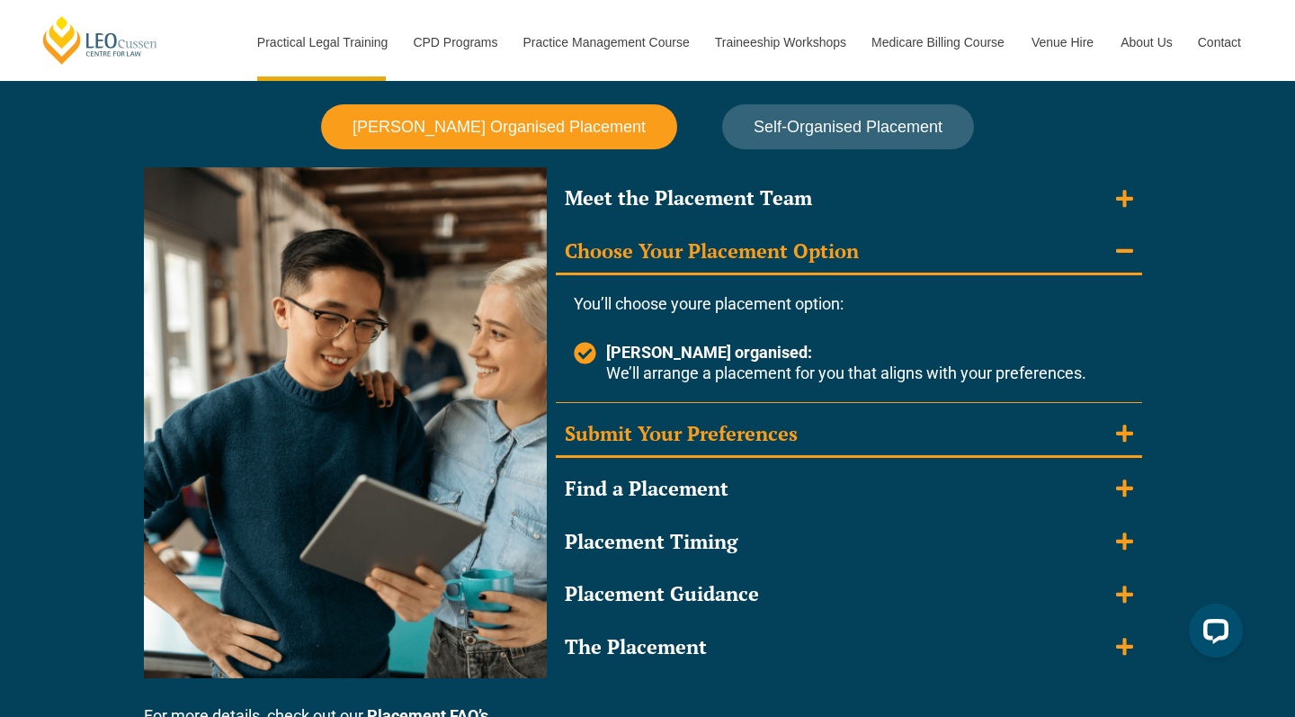
click at [827, 424] on summary "Submit Your Preferences" at bounding box center [849, 435] width 586 height 47
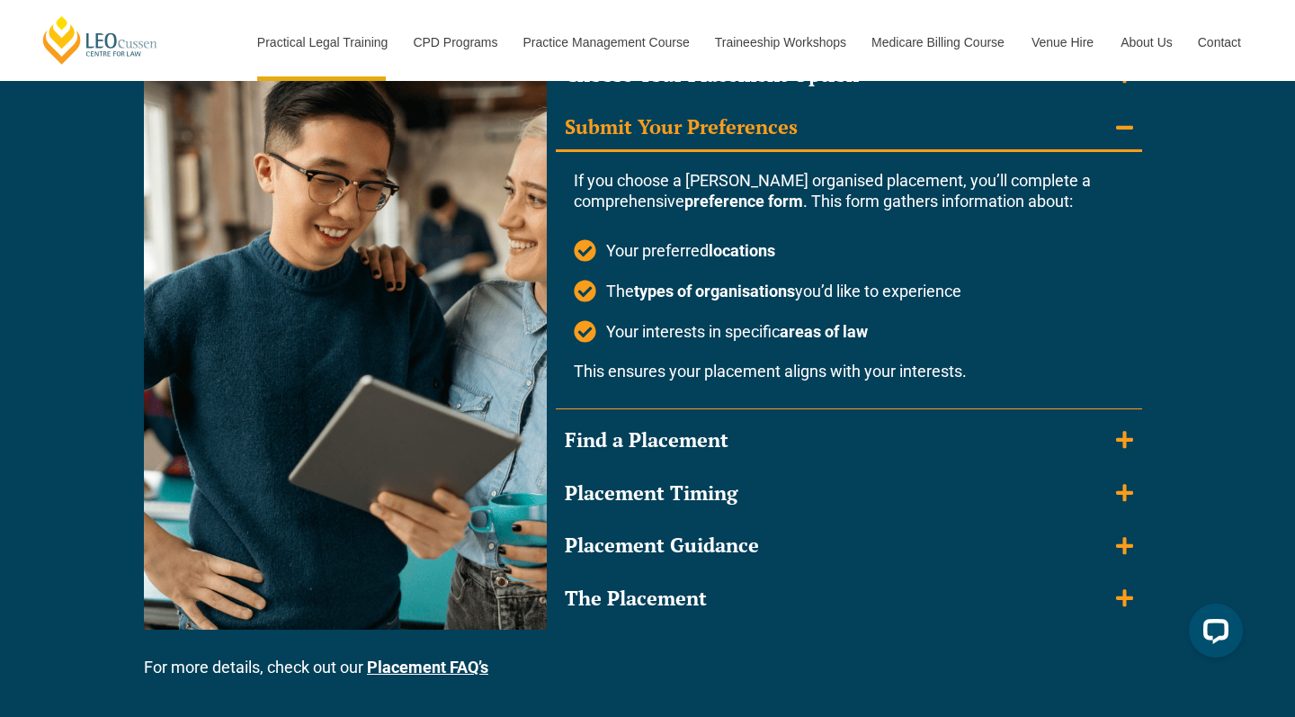
scroll to position [1781, 0]
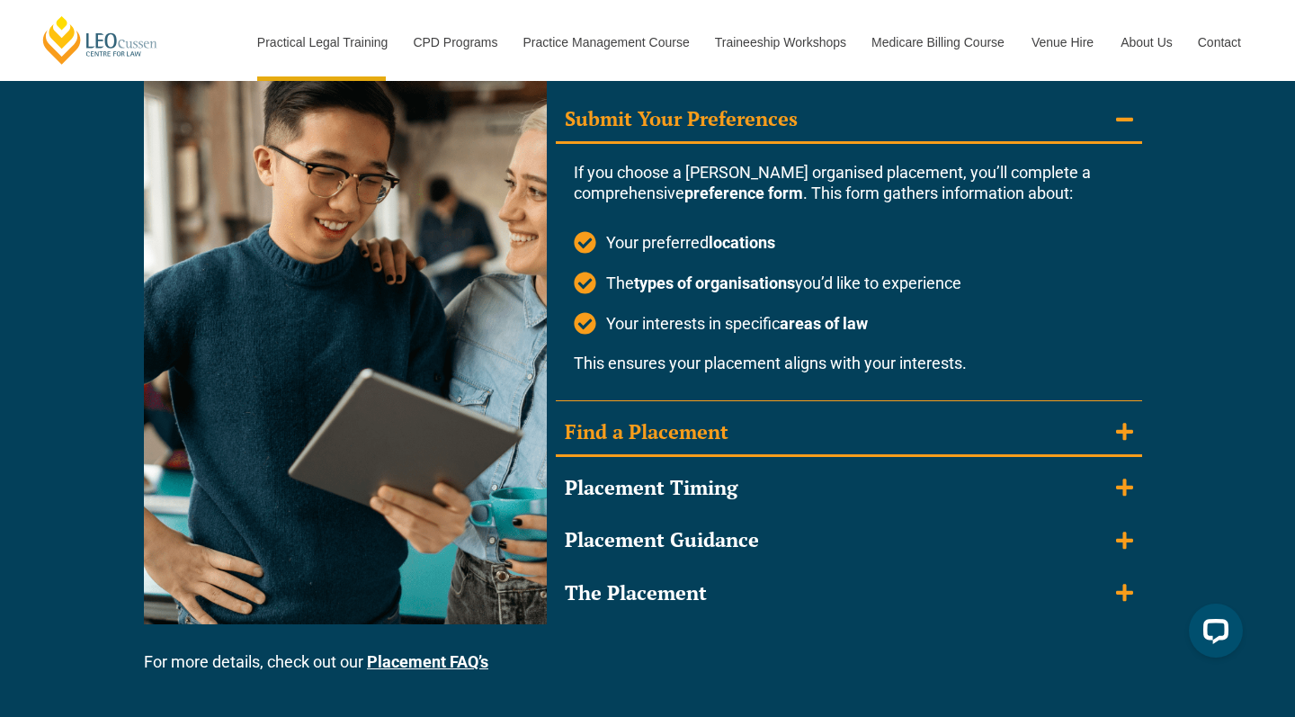
click at [753, 425] on summary "Find a Placement" at bounding box center [849, 433] width 586 height 47
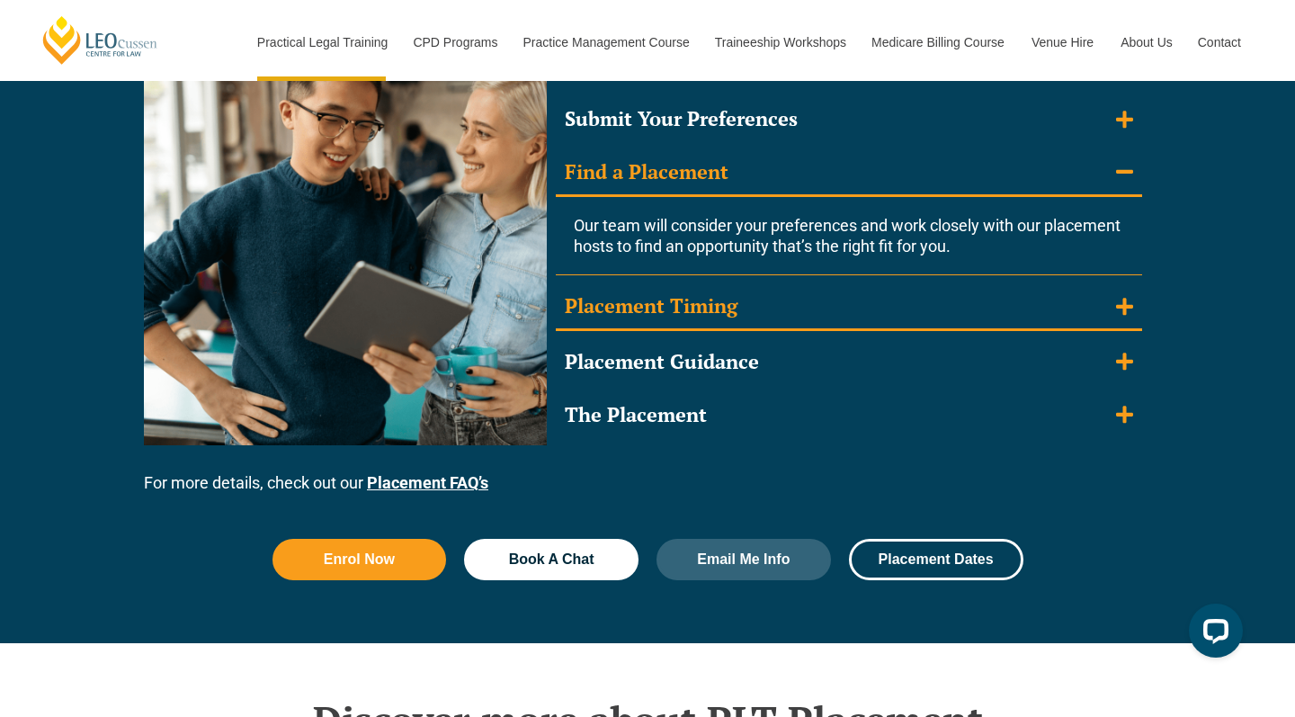
click at [688, 308] on div "Placement Timing" at bounding box center [651, 306] width 173 height 26
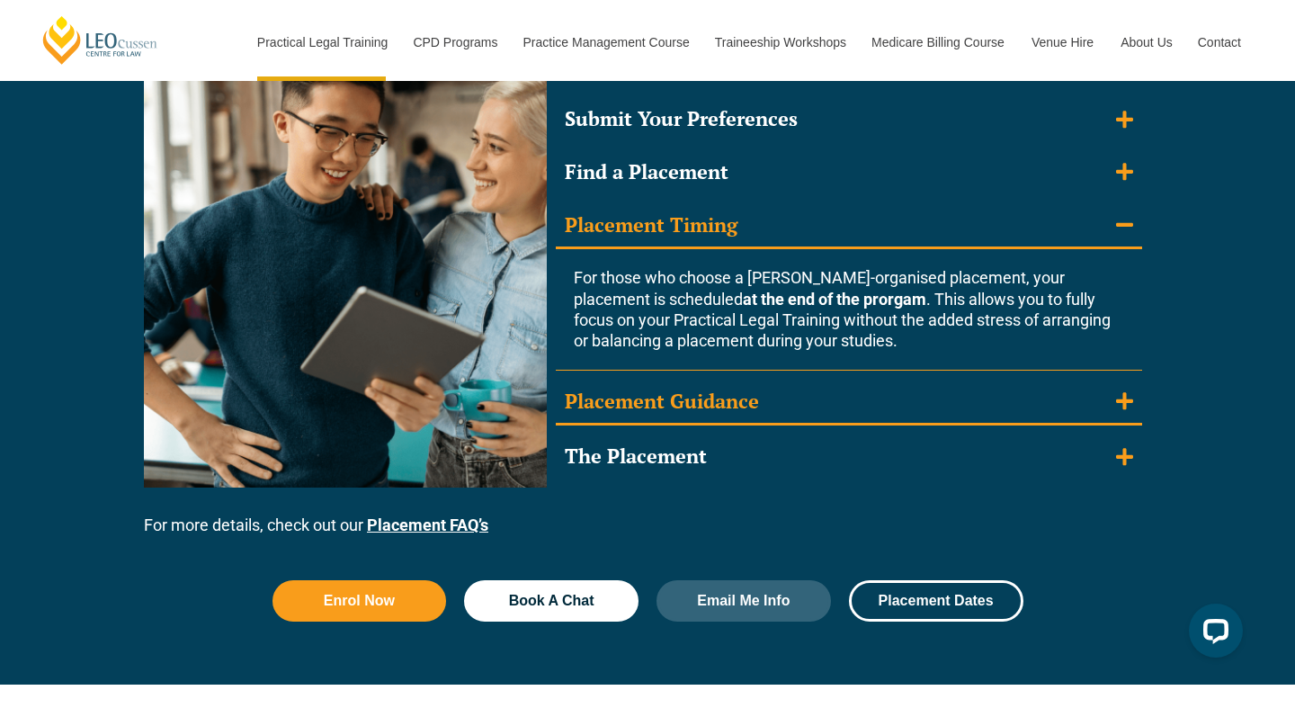
click at [700, 397] on div "Placement Guidance" at bounding box center [662, 402] width 194 height 26
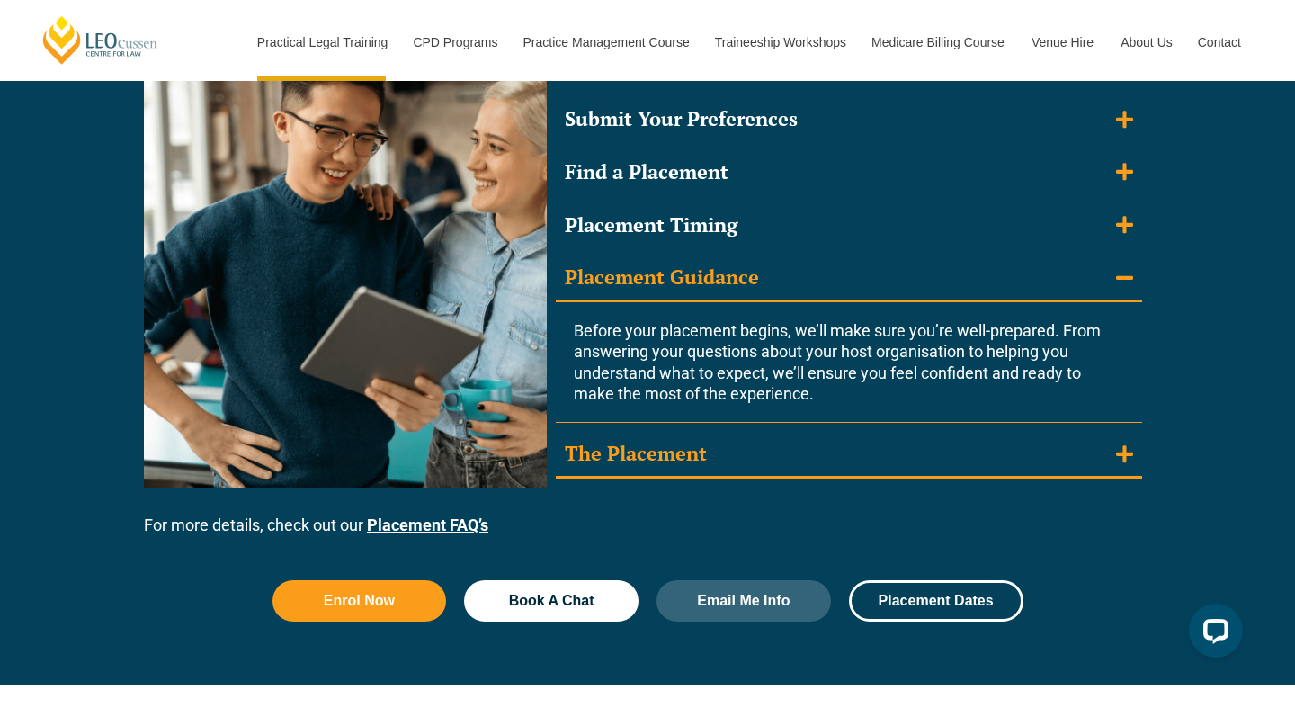
click at [687, 443] on div "The Placement" at bounding box center [636, 454] width 142 height 26
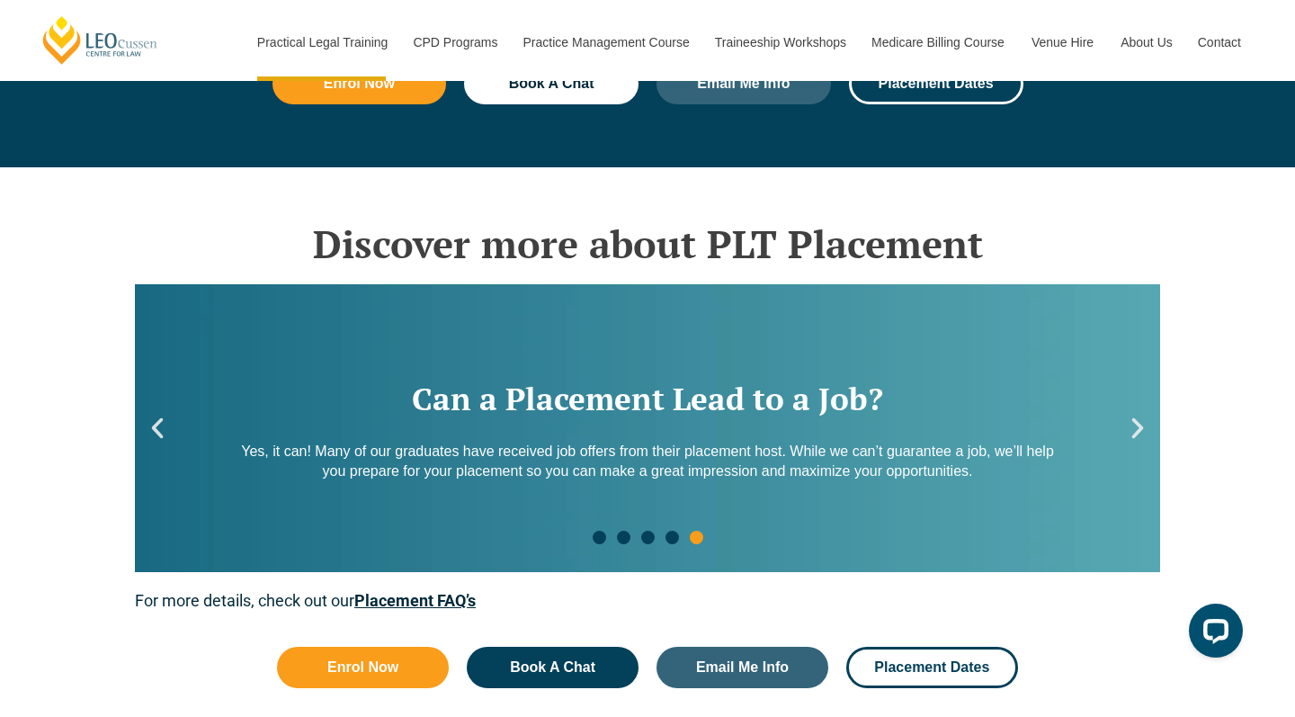
scroll to position [2544, 0]
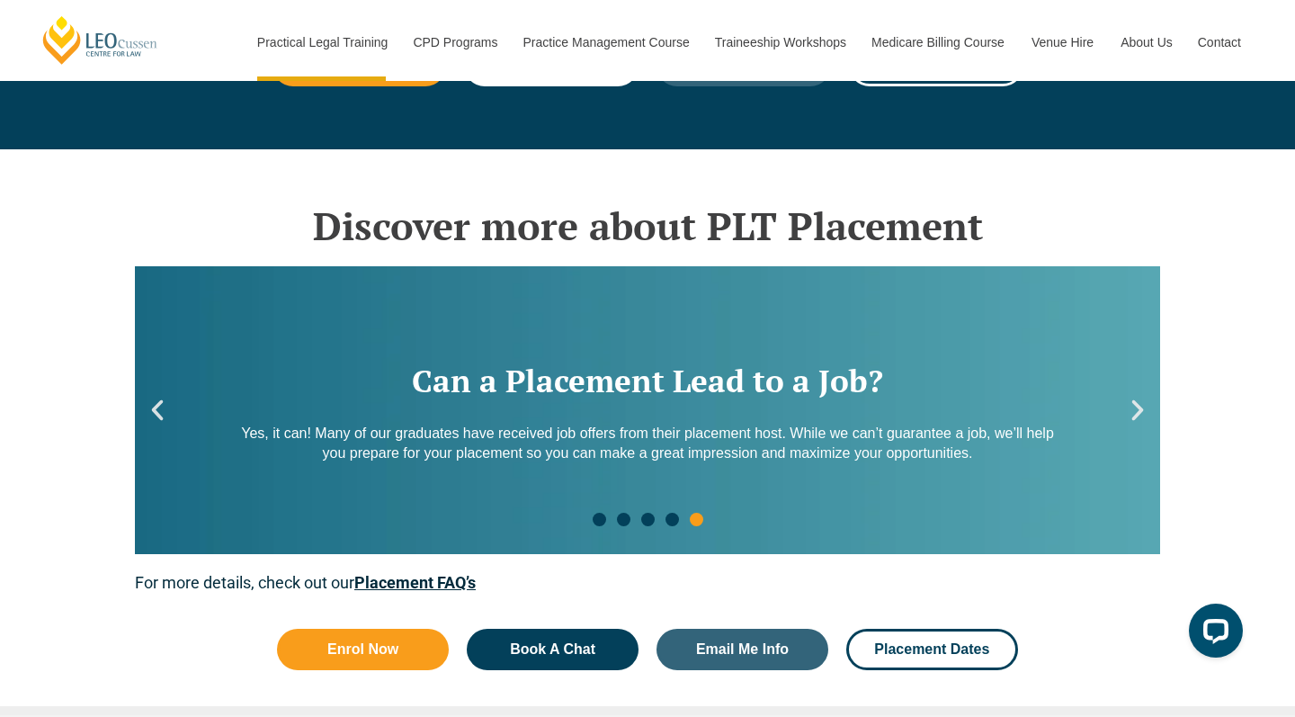
click at [1137, 401] on icon "Next slide" at bounding box center [1138, 410] width 12 height 21
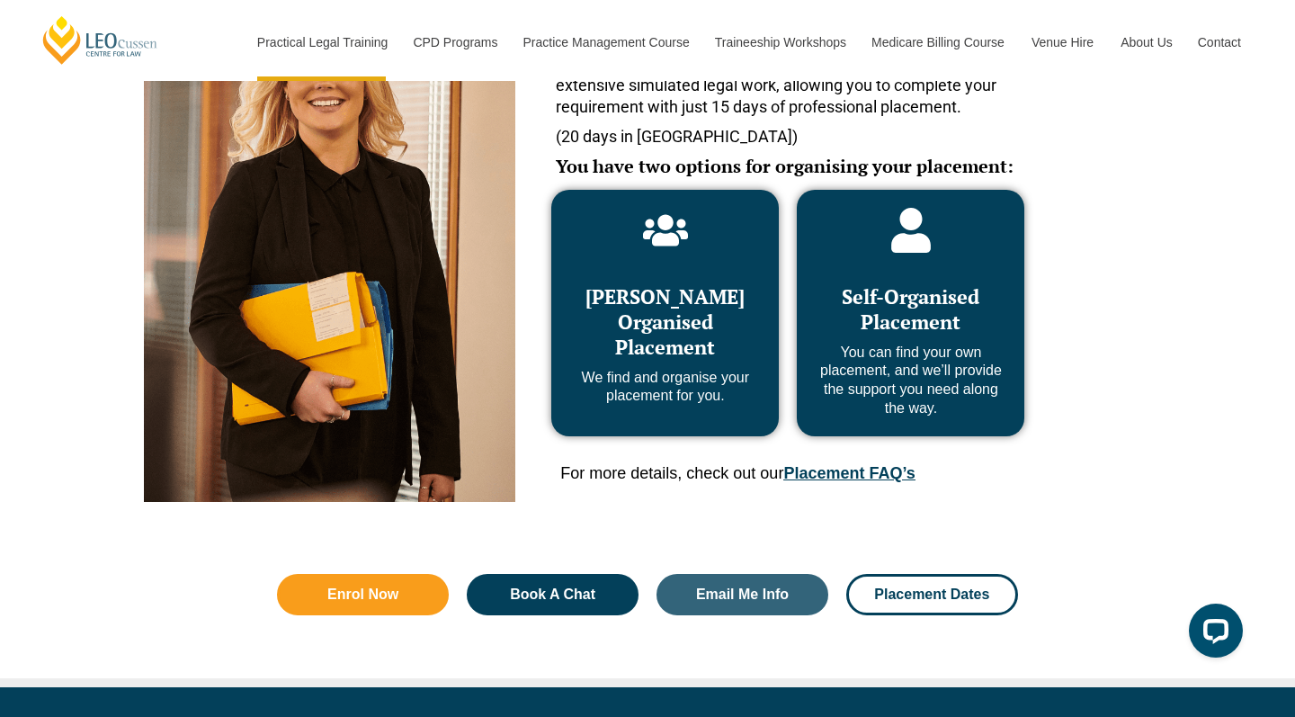
scroll to position [893, 0]
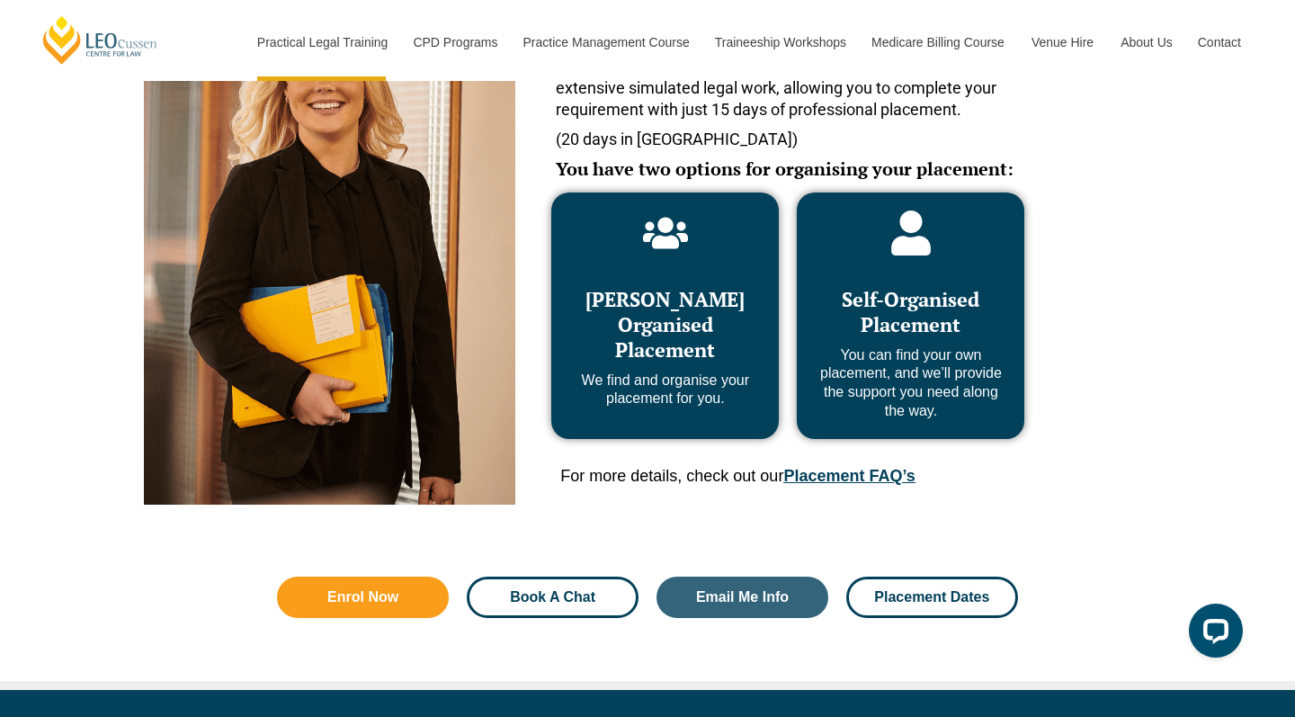
click at [576, 590] on span "Book A Chat" at bounding box center [552, 597] width 85 height 14
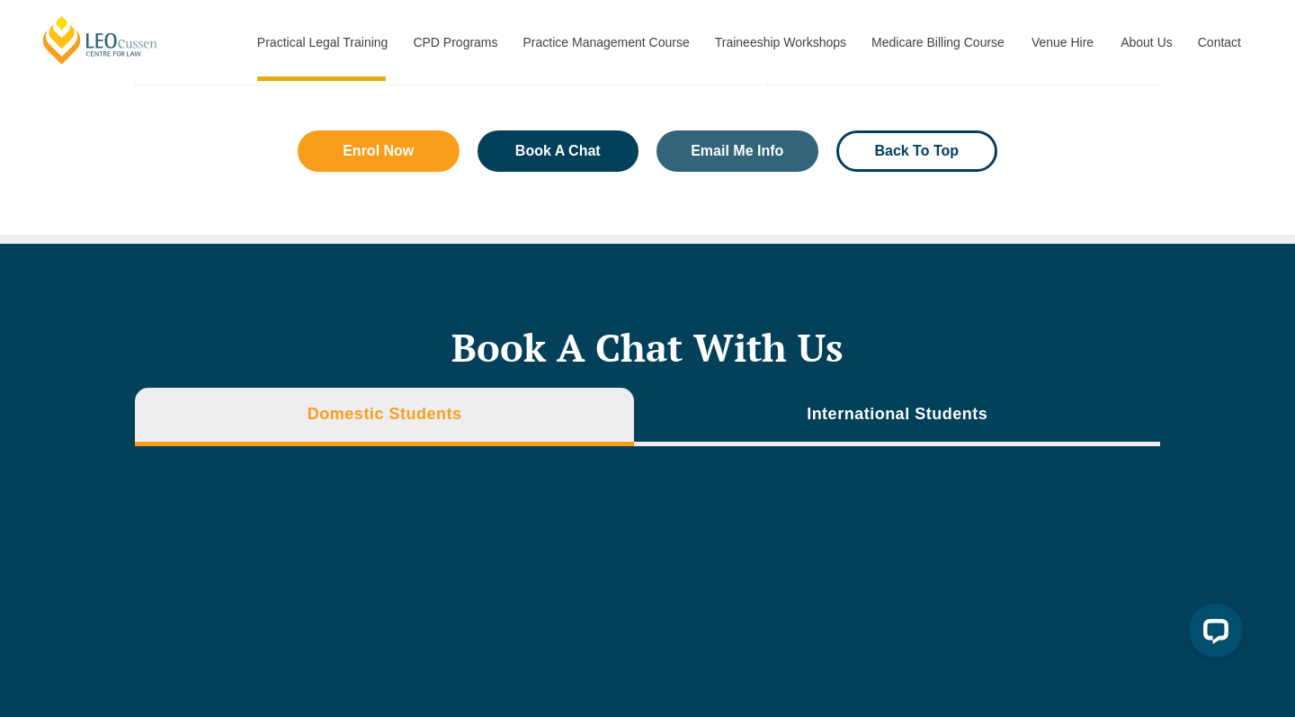
scroll to position [5175, 0]
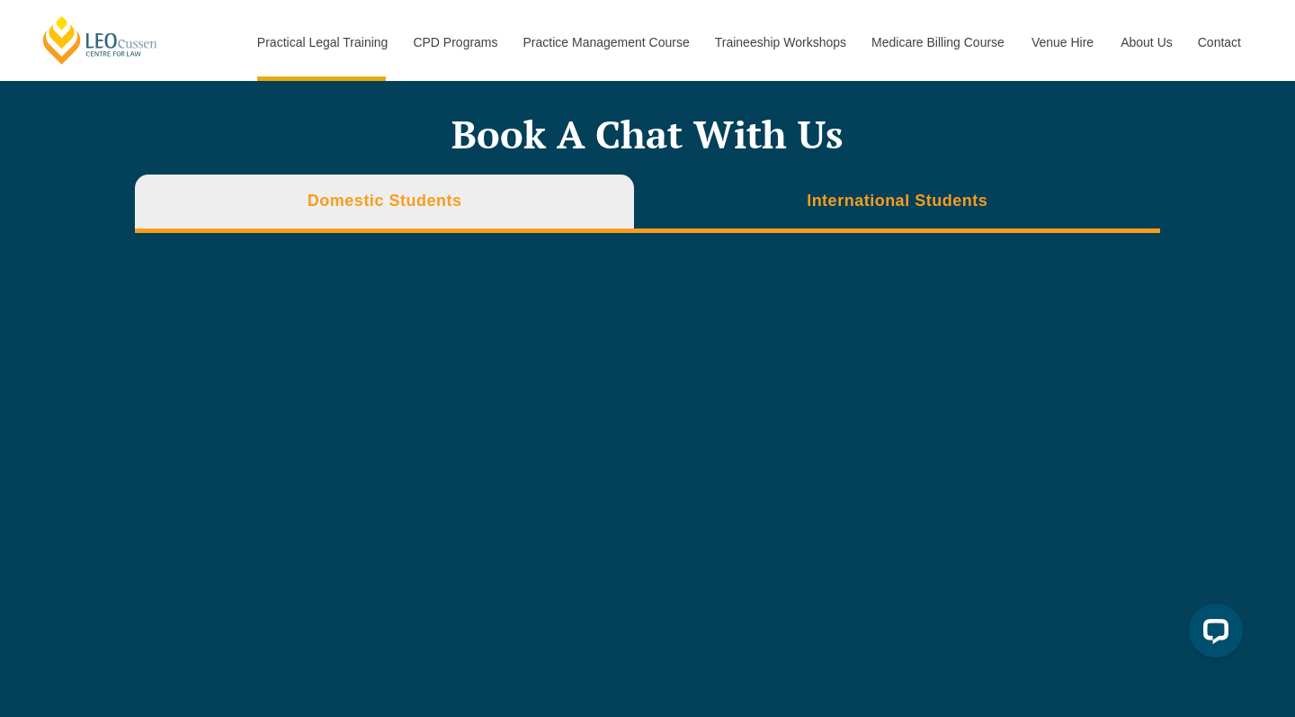
click at [874, 191] on h3 "International Students" at bounding box center [897, 201] width 181 height 21
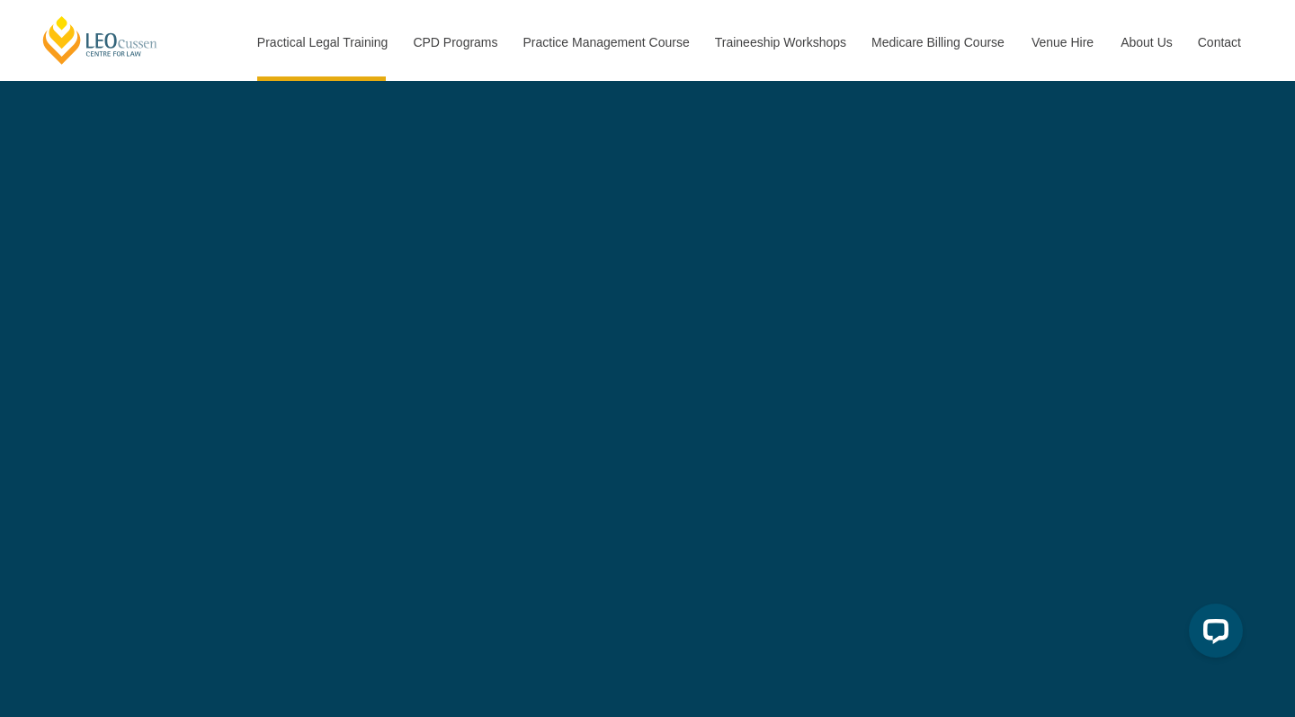
scroll to position [5350, 0]
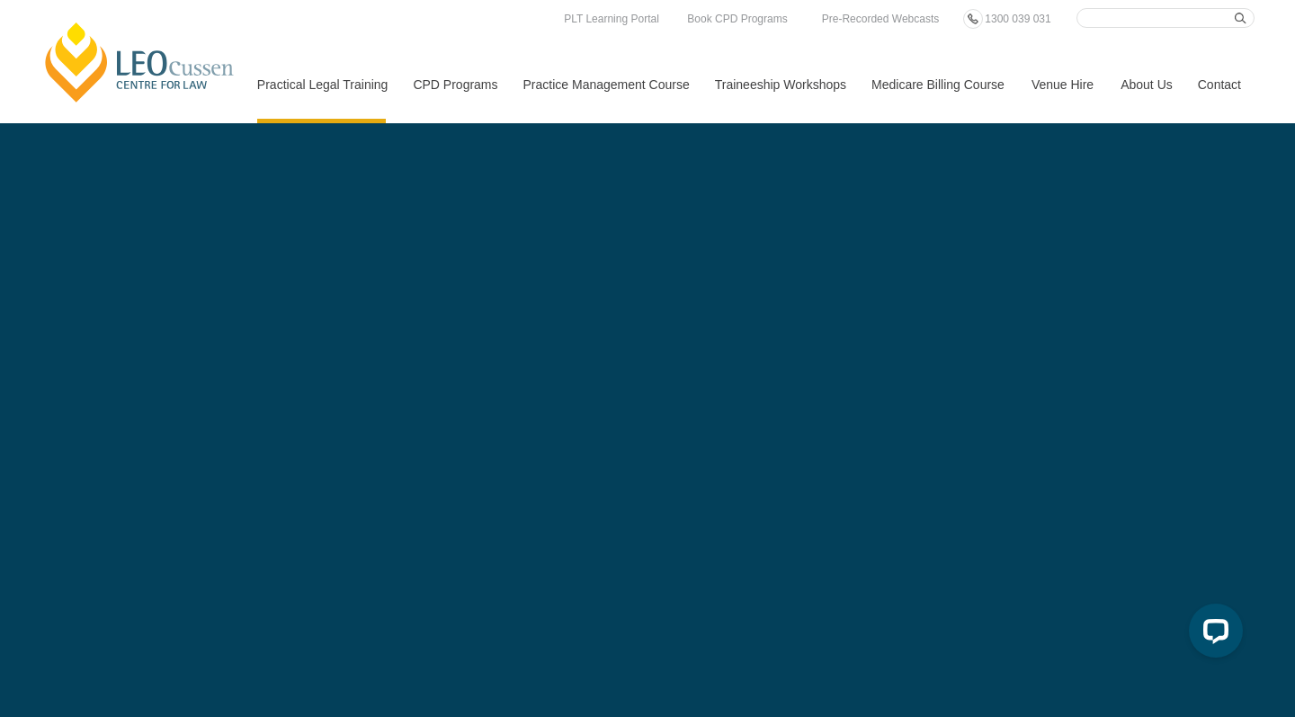
drag, startPoint x: 879, startPoint y: 22, endPoint x: 1189, endPoint y: 359, distance: 457.6
click at [1189, 359] on div "Book A Chat With Us Domestic Students International Students" at bounding box center [647, 287] width 1295 height 862
